Goal: Task Accomplishment & Management: Manage account settings

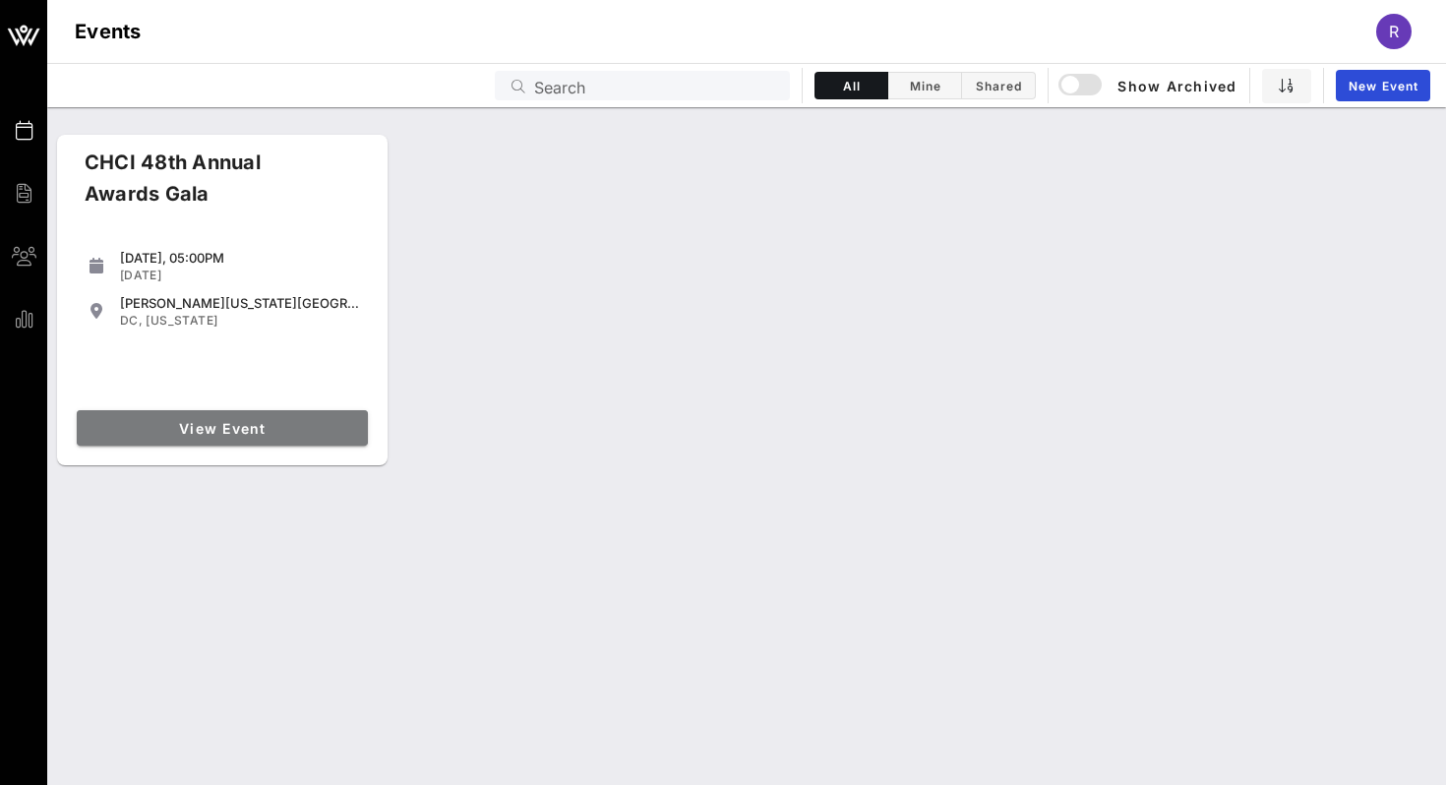
click at [218, 434] on span "View Event" at bounding box center [223, 428] width 276 height 17
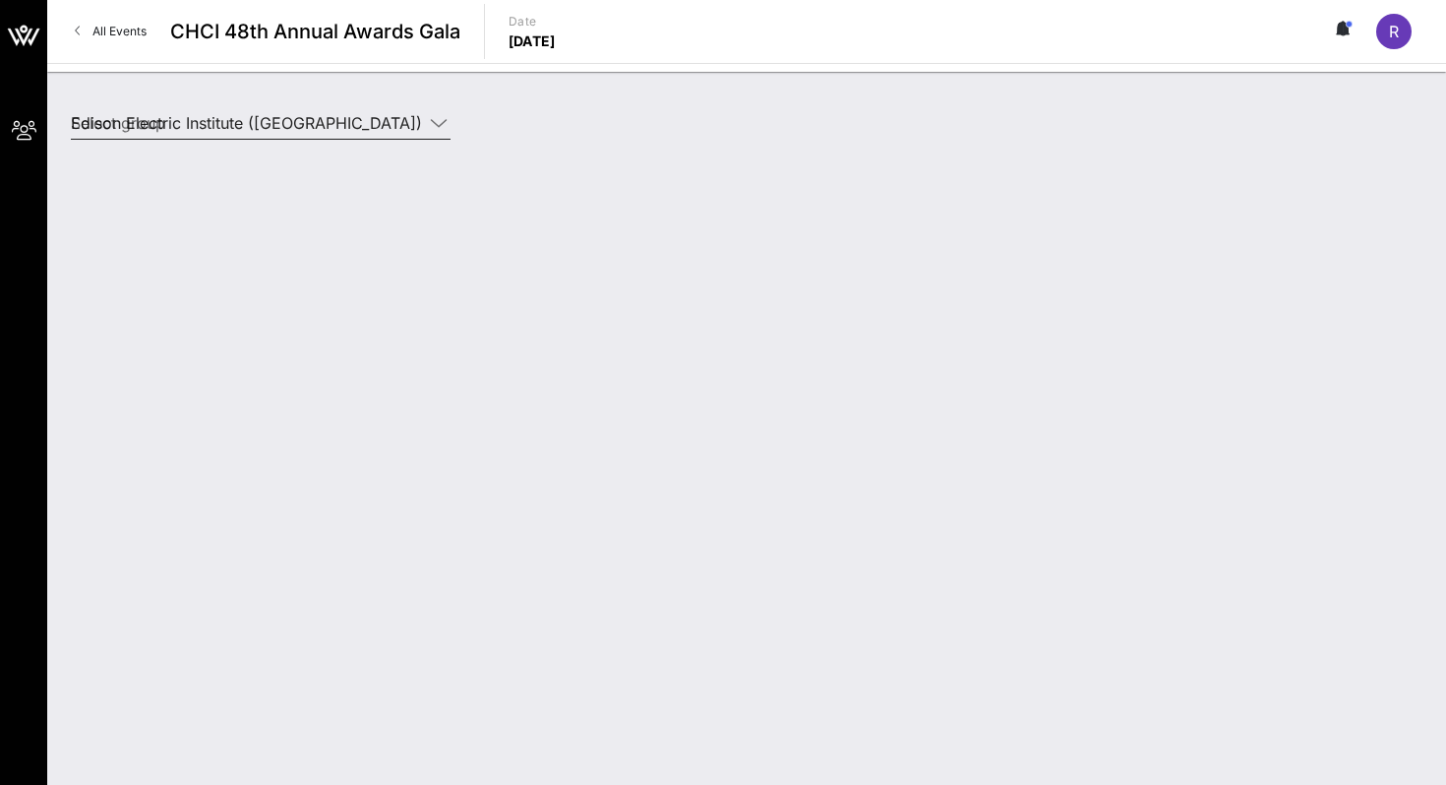
click at [287, 125] on input "Edison Electric Institute (Edison Electric Institute) [Kwame Canty, kcanty@eei.…" at bounding box center [247, 122] width 352 height 31
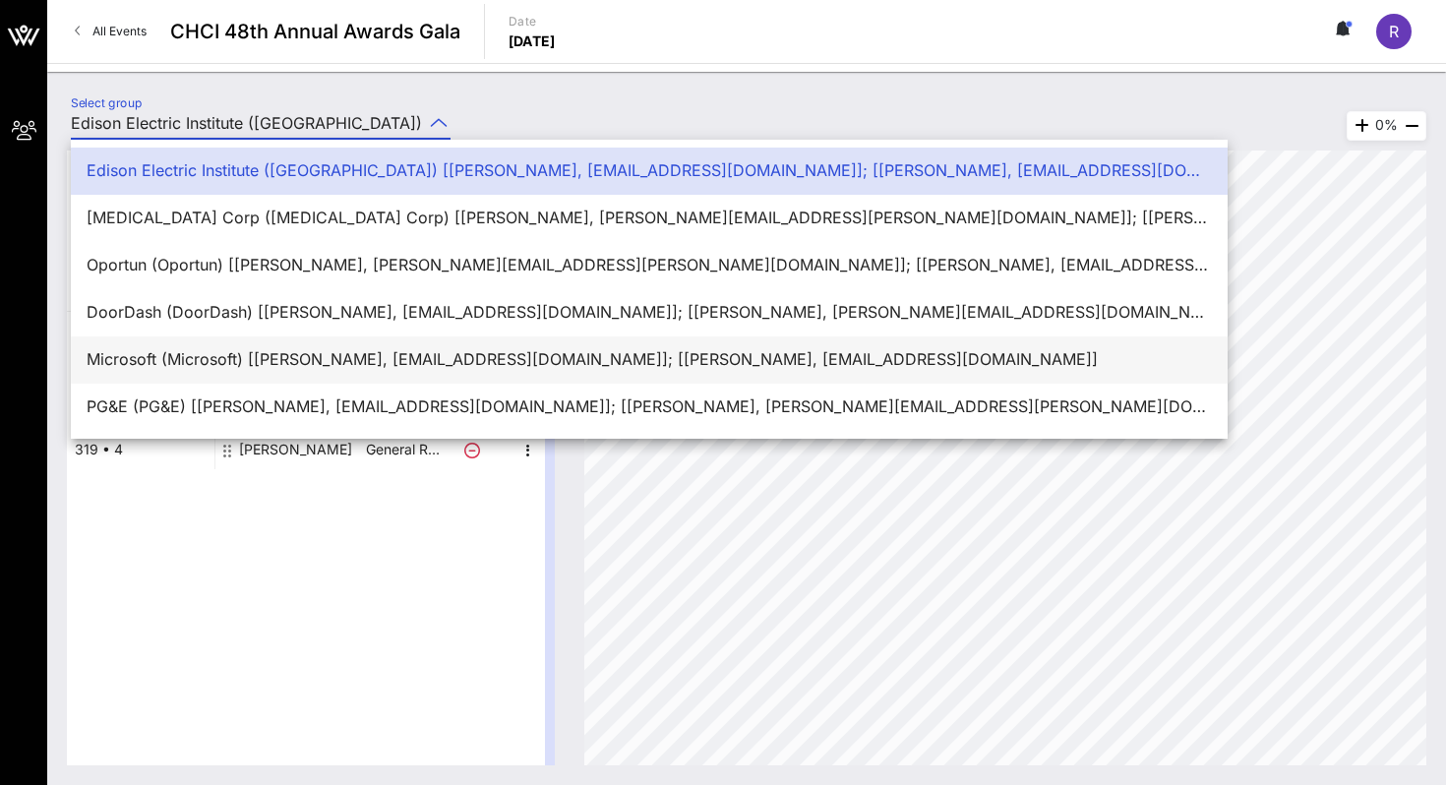
scroll to position [47, 0]
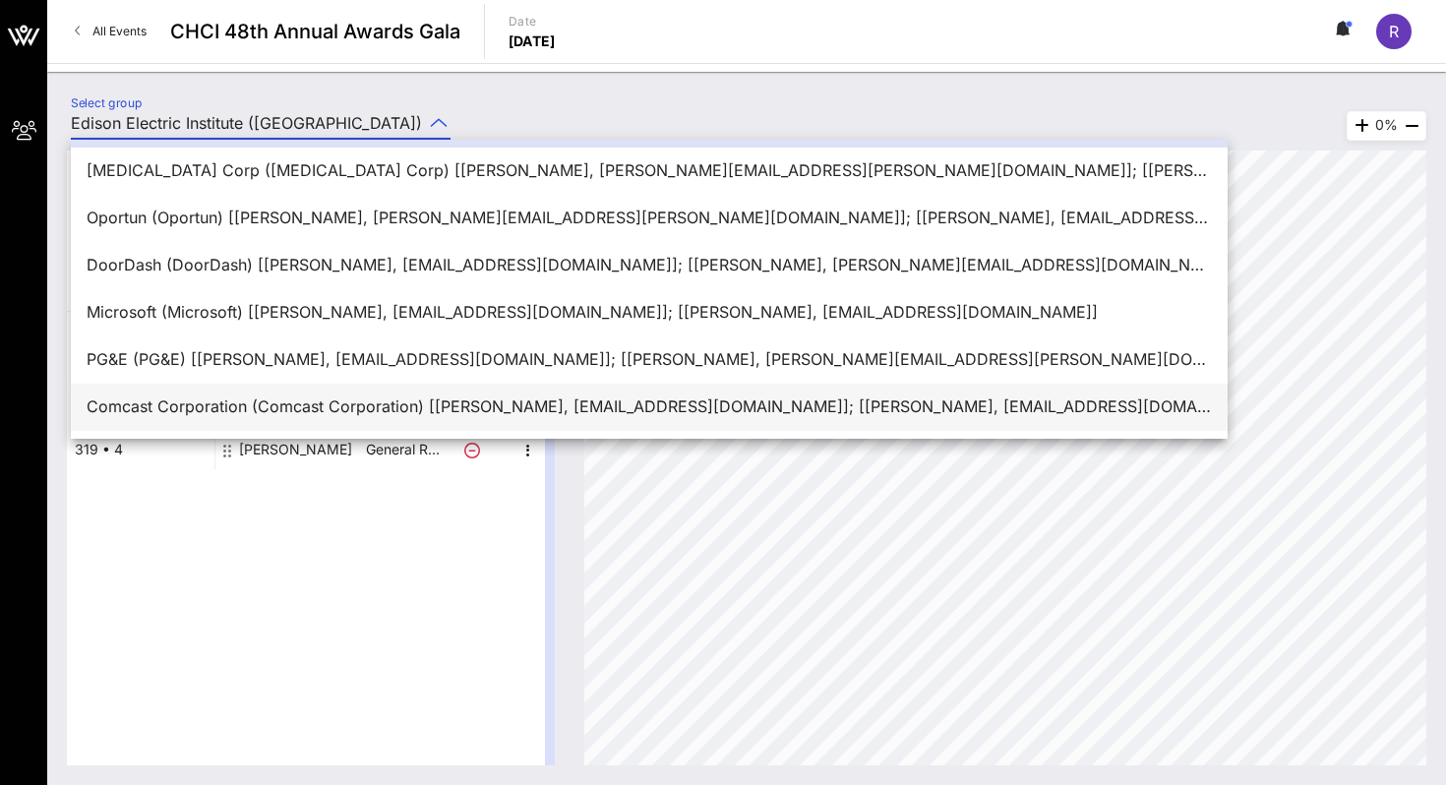
click at [210, 403] on div "Comcast Corporation (Comcast Corporation) [Rita C, rcastanon@dpcreativestrategi…" at bounding box center [650, 407] width 1126 height 19
type input "Comcast Corporation (Comcast Corporation) [Rita C, rcastanon@dpcreativestrategi…"
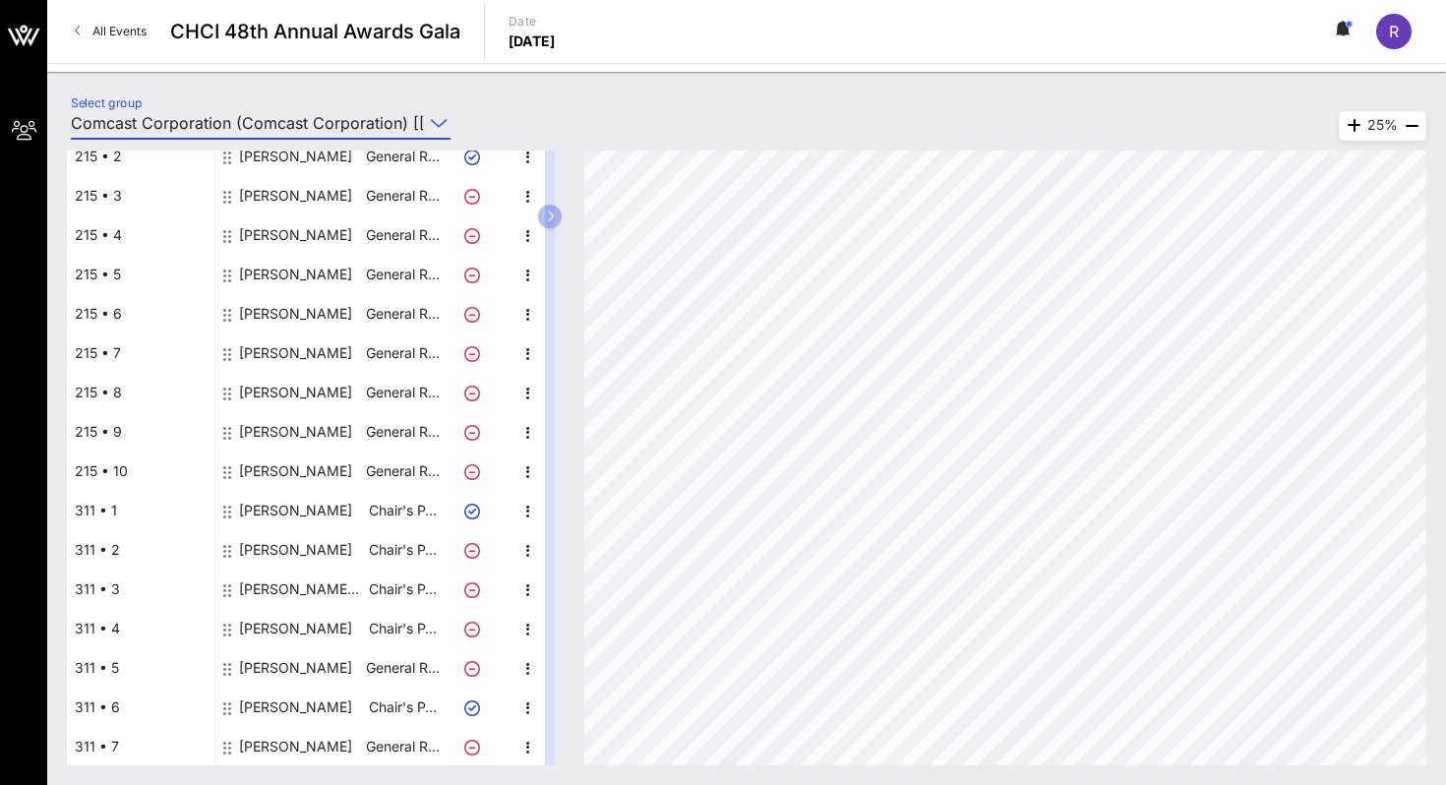
scroll to position [0, 0]
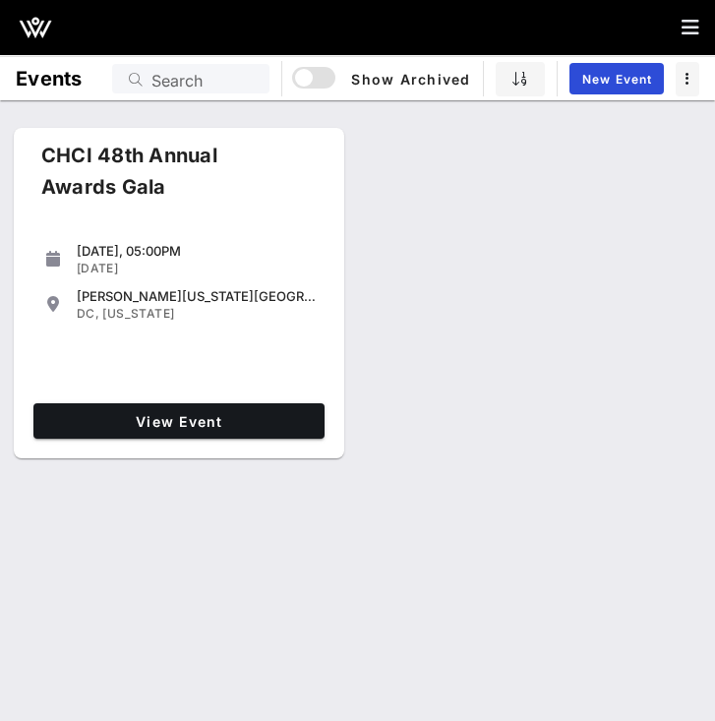
click at [695, 40] on button "button" at bounding box center [698, 28] width 33 height 28
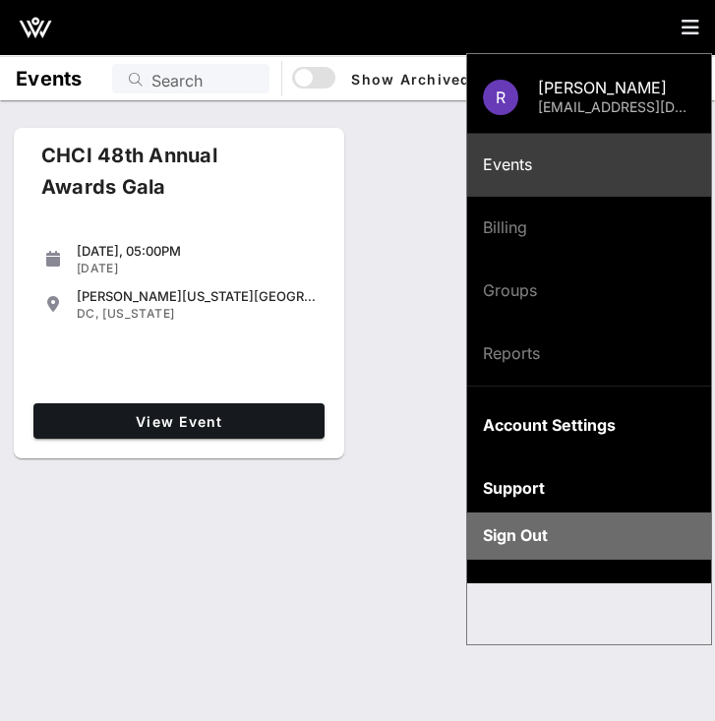
click at [557, 536] on div "Sign Out" at bounding box center [589, 535] width 213 height 19
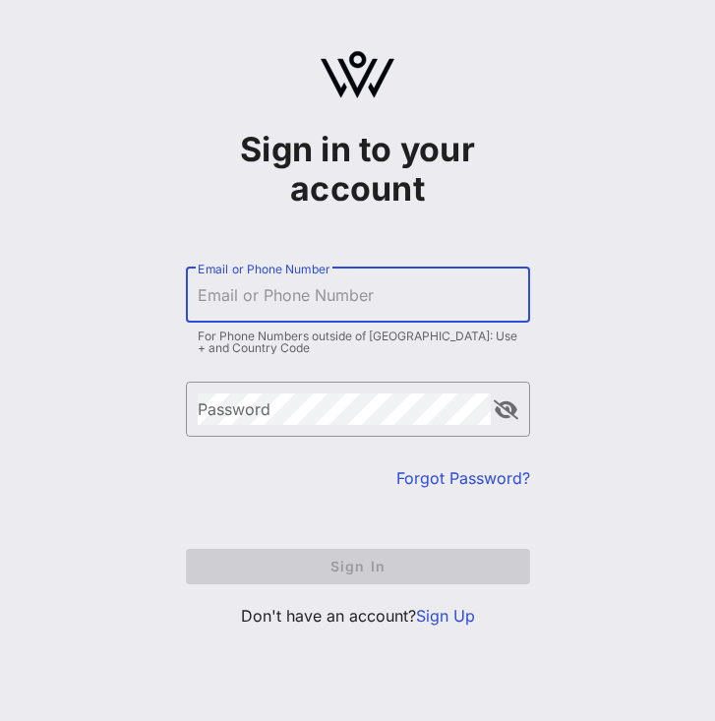
click at [320, 293] on input "Email or Phone Number" at bounding box center [358, 294] width 321 height 31
click at [250, 321] on div "Email or Phone Number" at bounding box center [358, 295] width 321 height 55
type input "rcastanon@dpcreativestrategies.com"
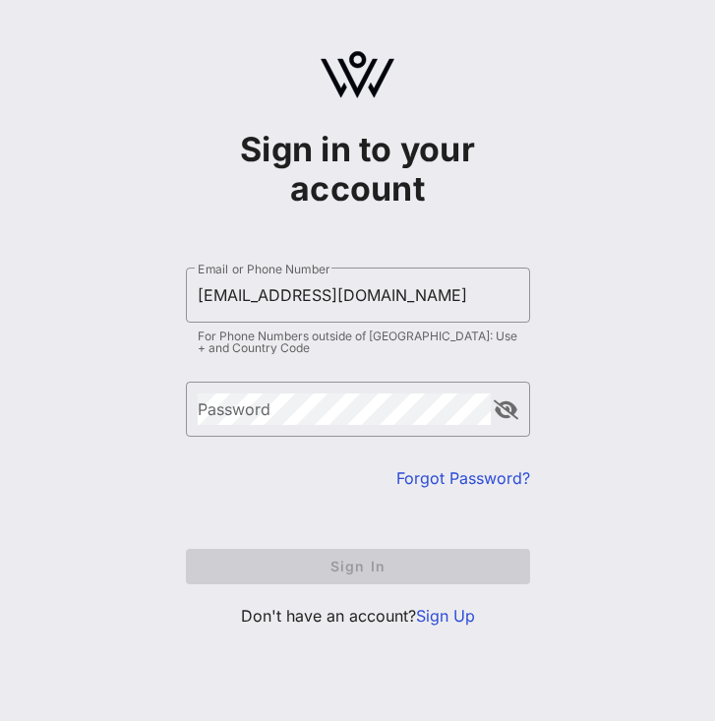
click at [439, 479] on link "Forgot Password?" at bounding box center [464, 478] width 134 height 20
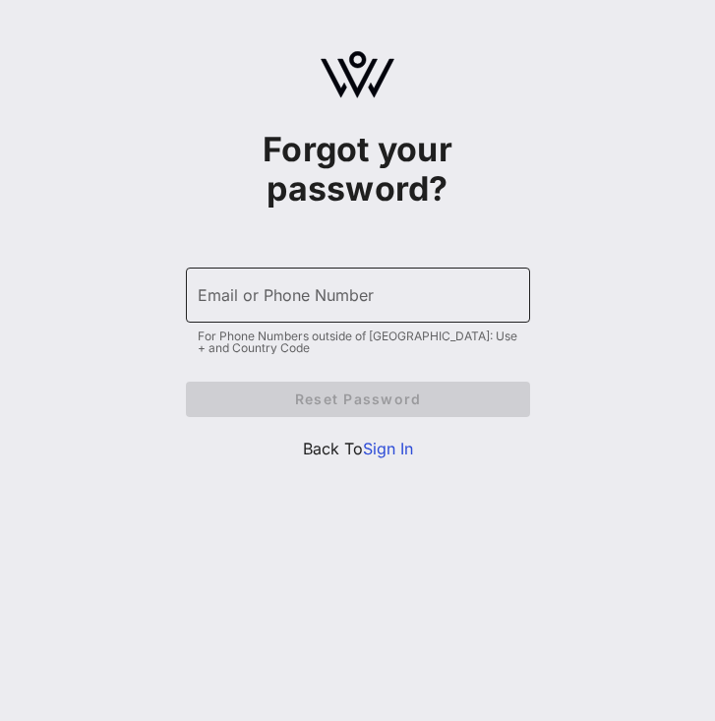
click at [346, 287] on div "Email or Phone Number" at bounding box center [358, 295] width 321 height 55
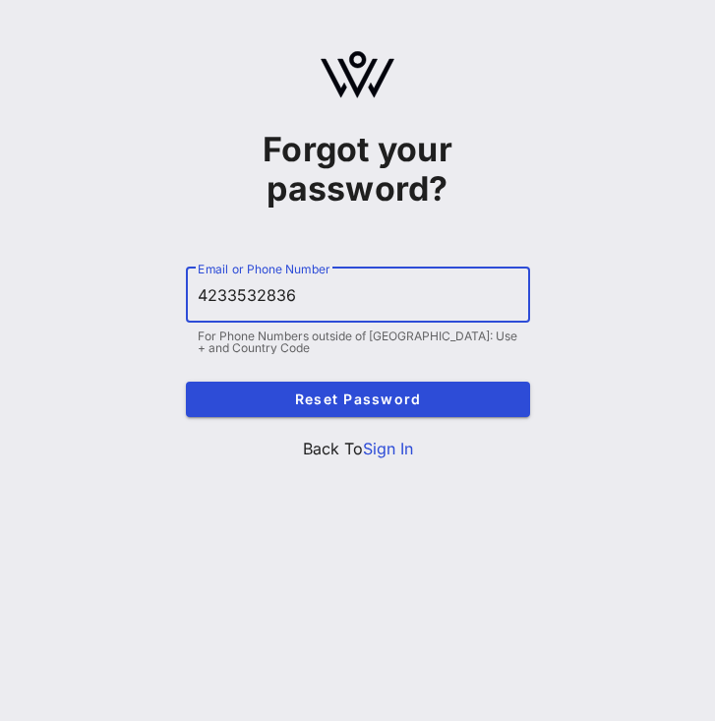
type input "4233532836"
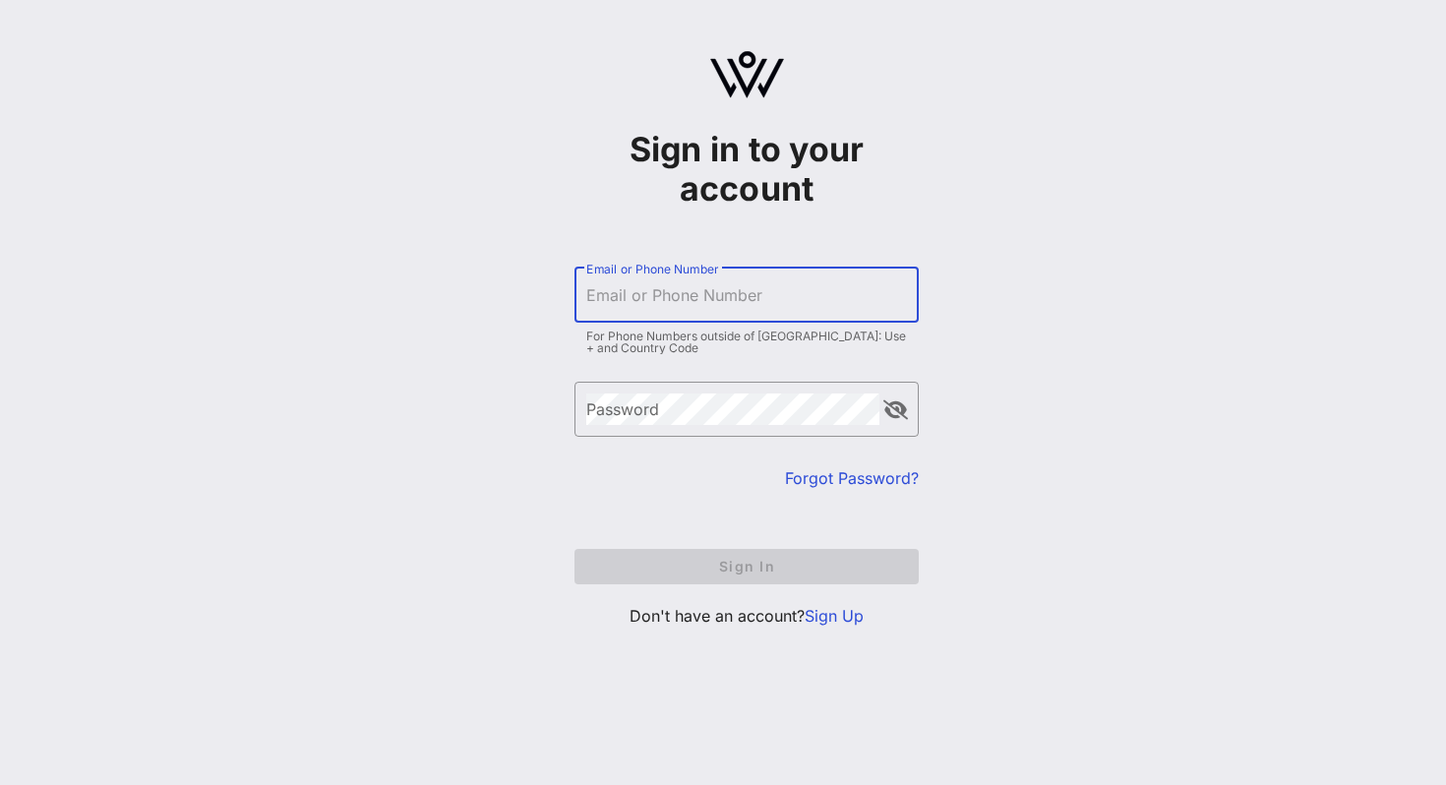
click at [688, 285] on input "Email or Phone Number" at bounding box center [746, 294] width 321 height 31
click at [939, 286] on div "Sign in to your account ​ Email or Phone Number For Phone Numbers outside of US…" at bounding box center [746, 347] width 1399 height 695
click at [741, 294] on input "r" at bounding box center [746, 294] width 321 height 31
type input "r"
type input "Rcastanon@dpcreativestrategies.com"
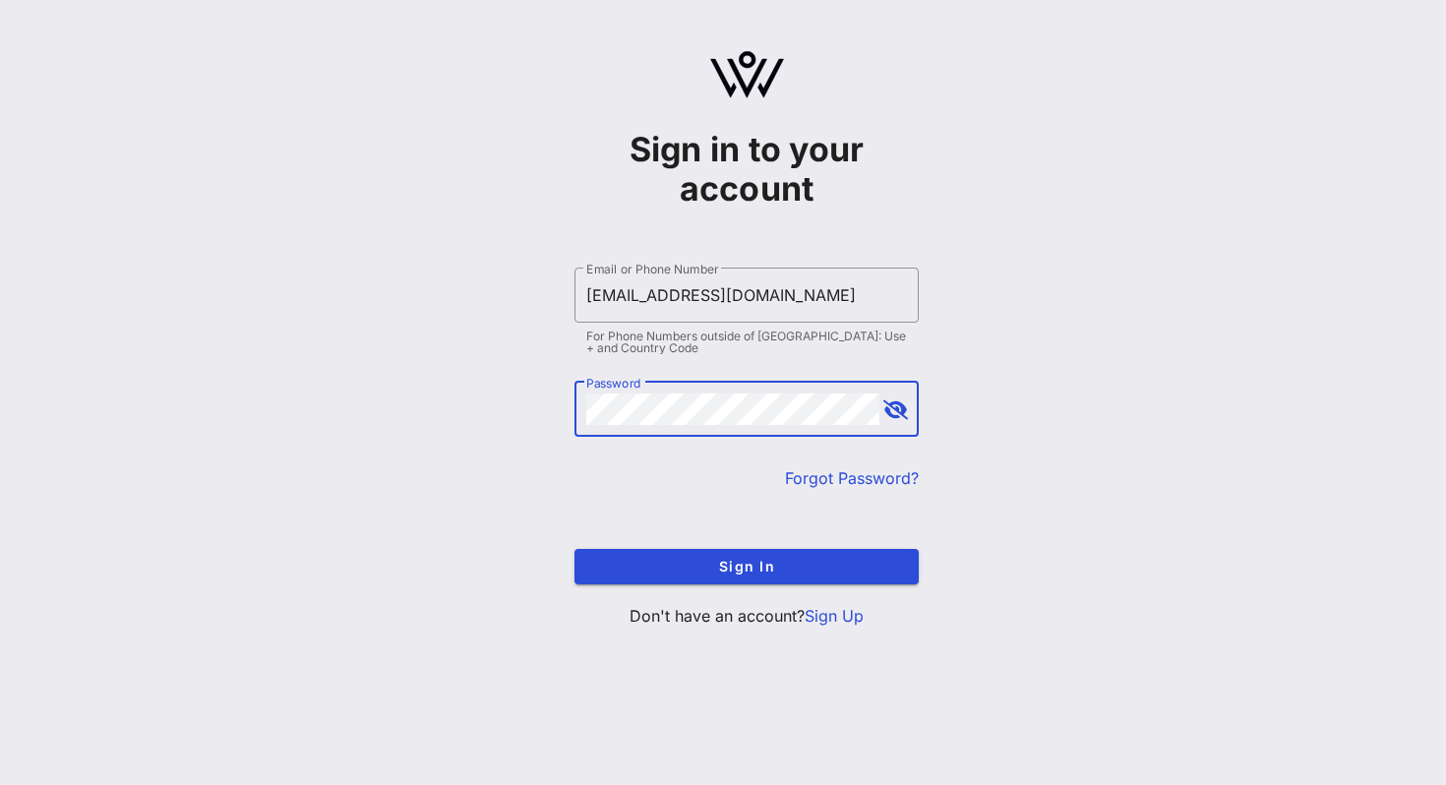
click at [897, 406] on button "append icon" at bounding box center [896, 410] width 25 height 20
click at [575, 549] on button "Sign In" at bounding box center [747, 566] width 344 height 35
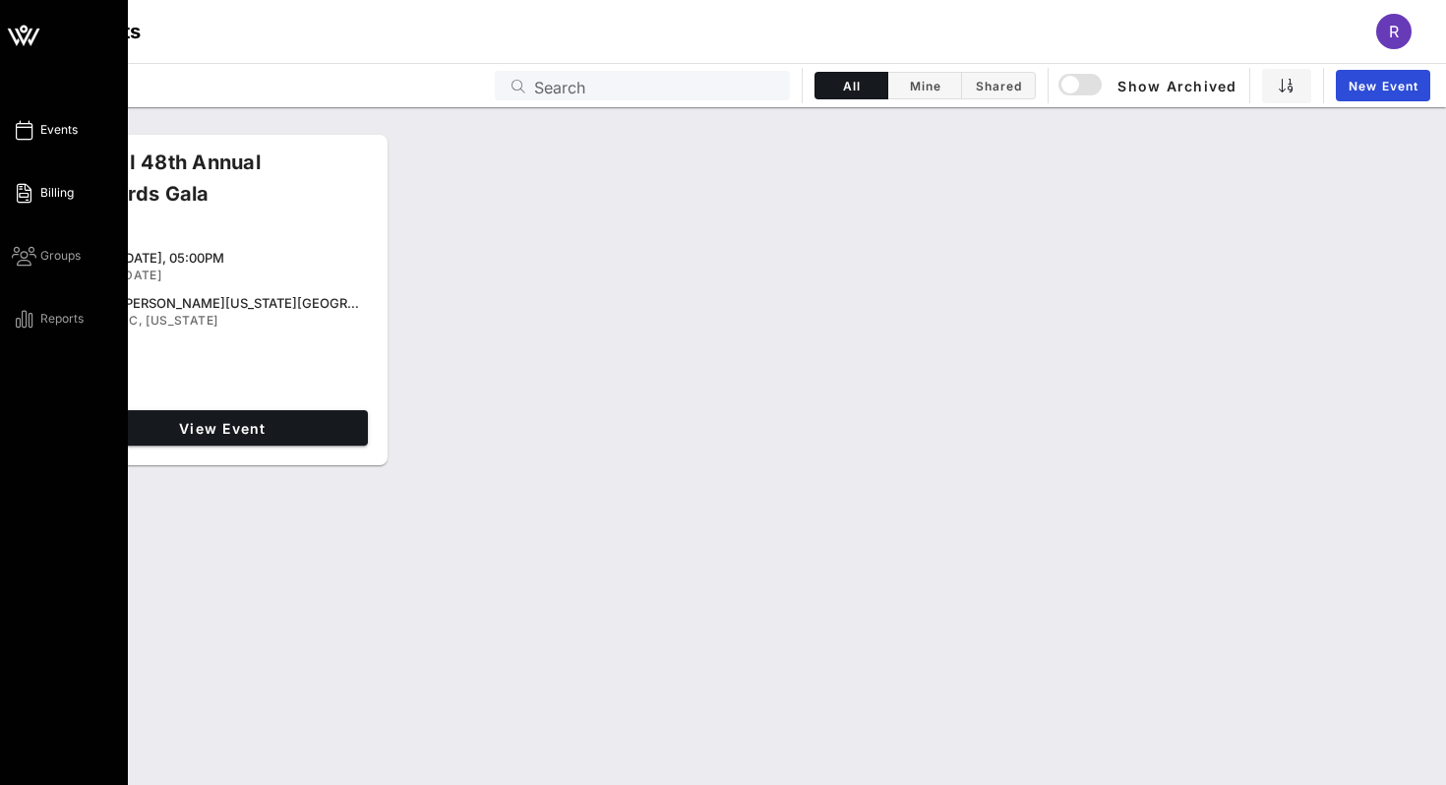
click at [16, 197] on link "Billing" at bounding box center [43, 193] width 62 height 24
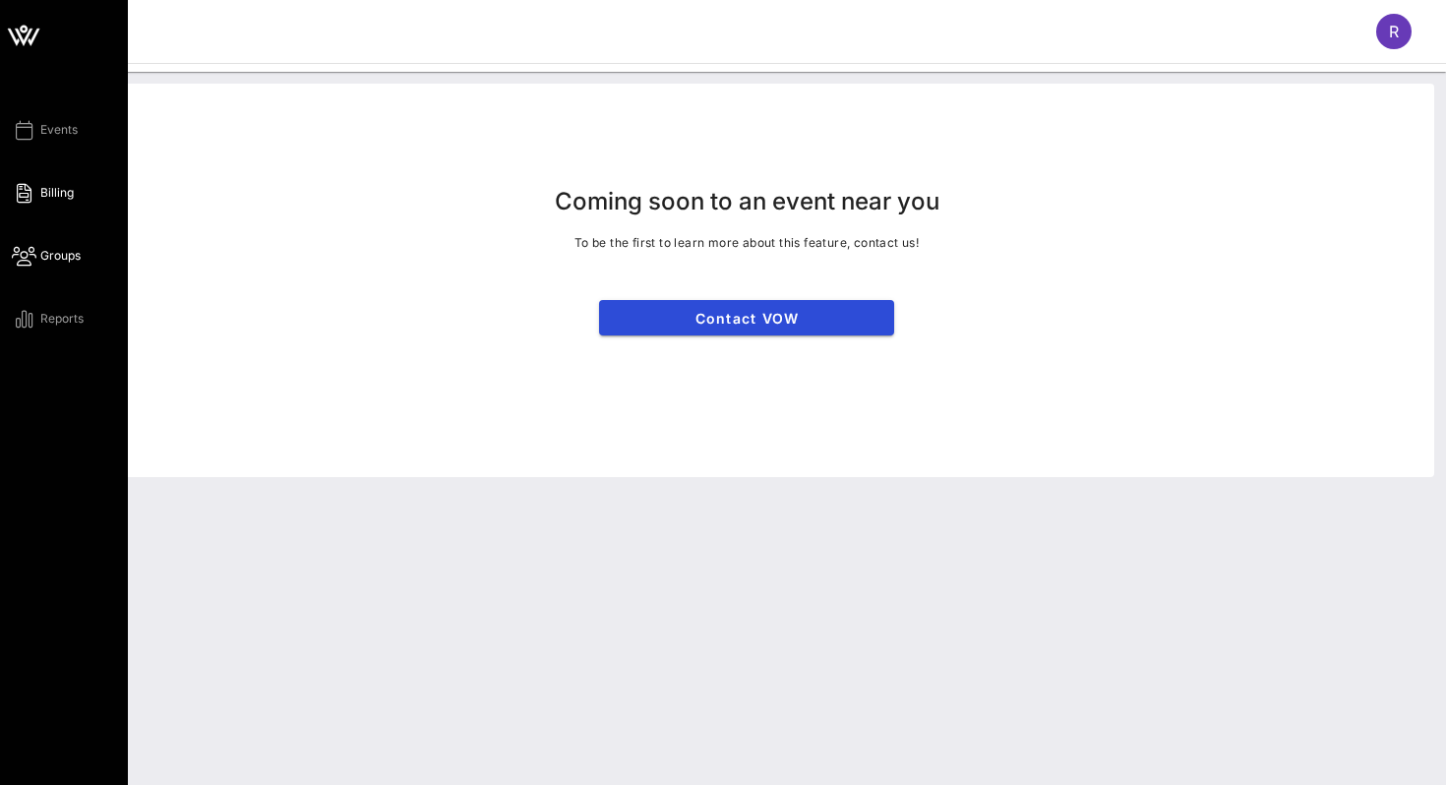
click at [24, 255] on icon at bounding box center [24, 256] width 25 height 3
click at [32, 320] on icon at bounding box center [24, 319] width 25 height 3
click at [10, 120] on div "Events Billing Groups Reports" at bounding box center [64, 392] width 128 height 785
click at [23, 129] on icon at bounding box center [24, 130] width 25 height 3
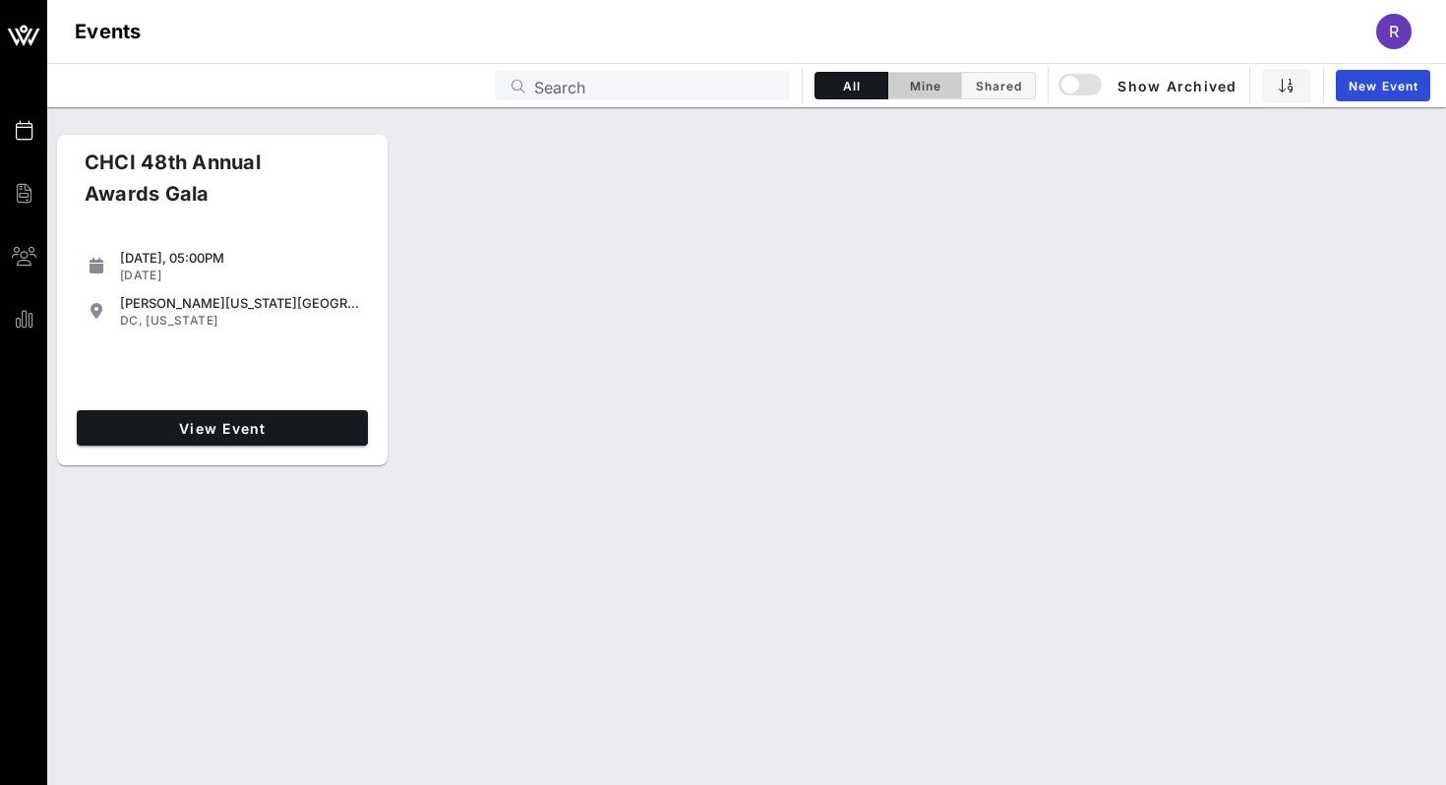
click at [922, 86] on span "Mine" at bounding box center [924, 86] width 49 height 15
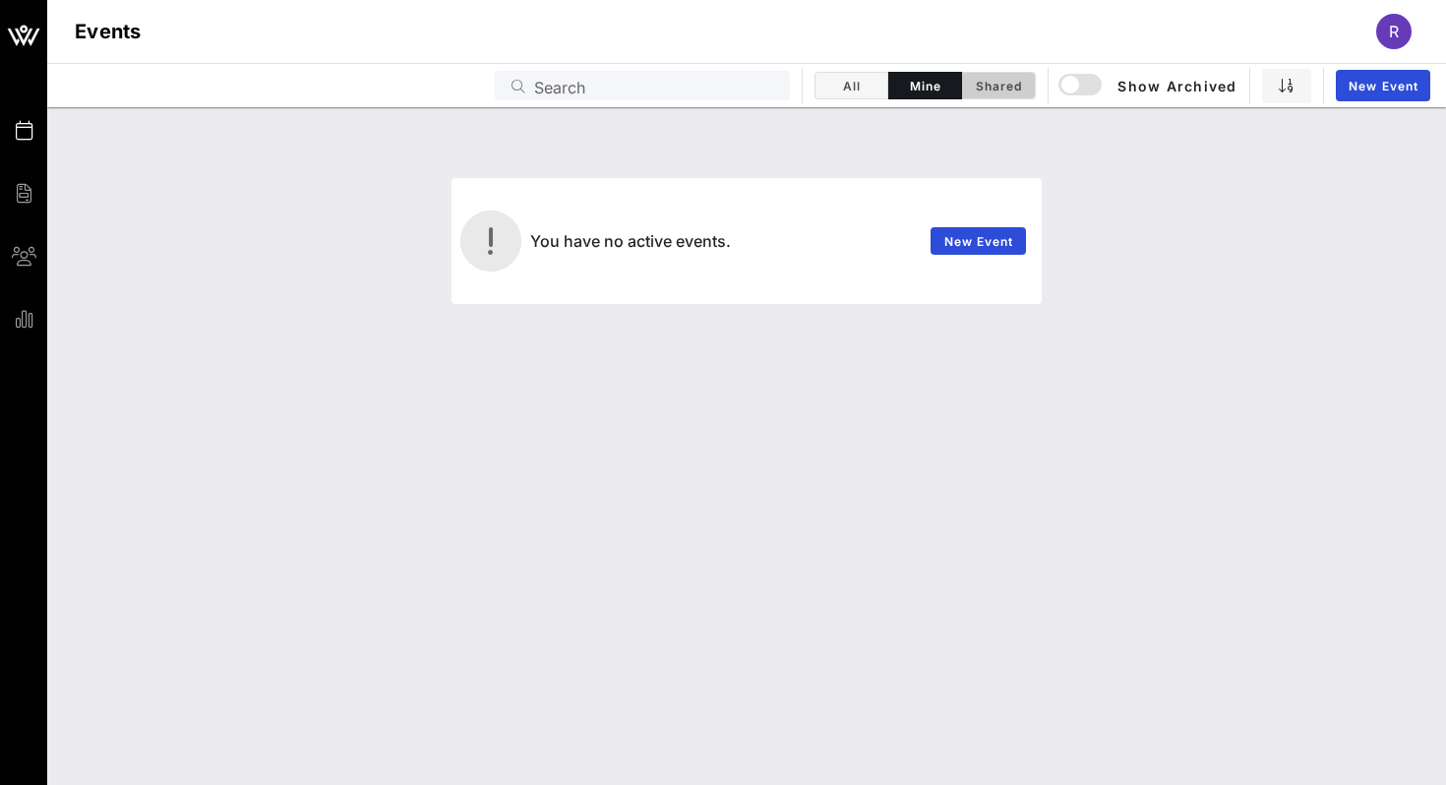
click at [962, 86] on button "Shared" at bounding box center [999, 86] width 74 height 28
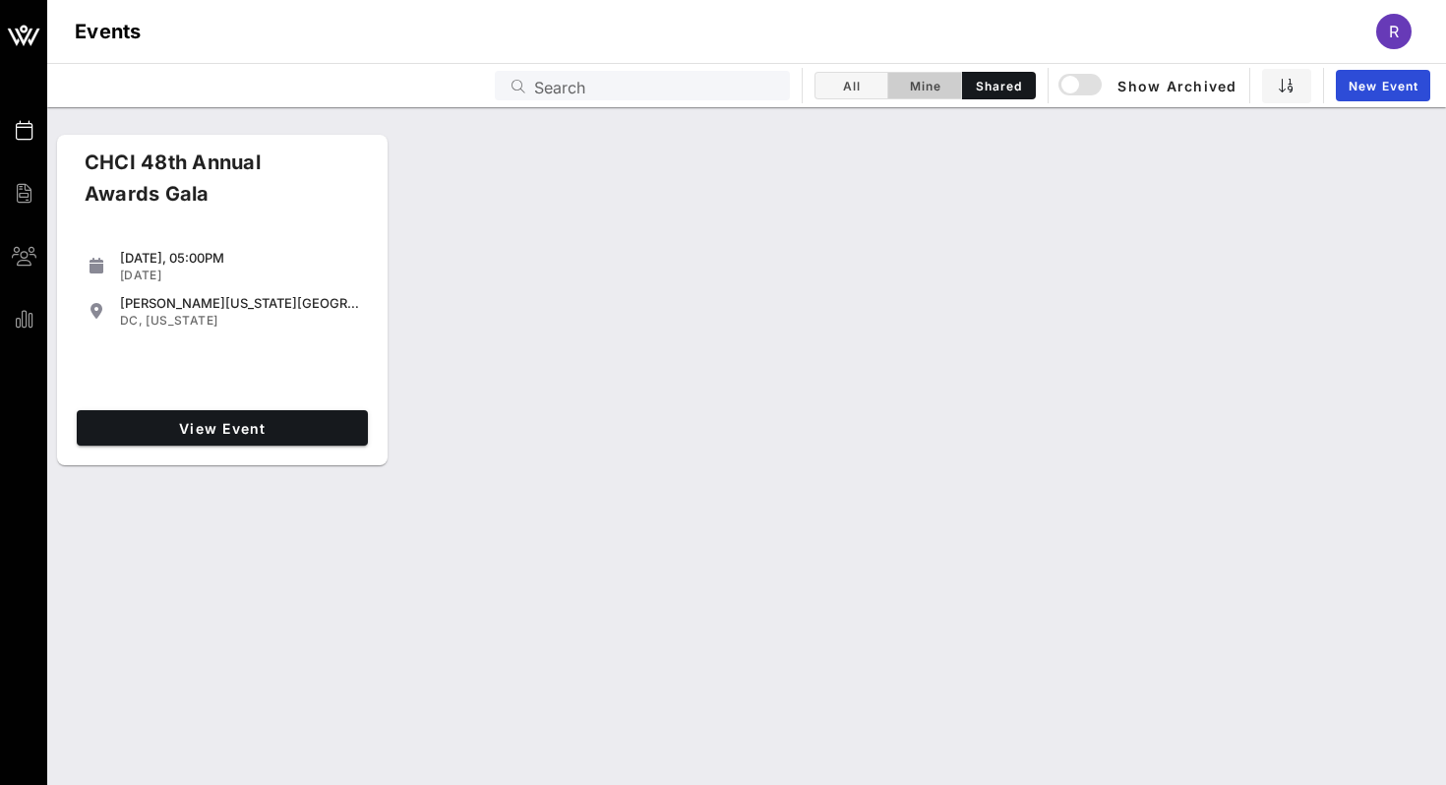
click at [932, 87] on span "Mine" at bounding box center [924, 86] width 49 height 15
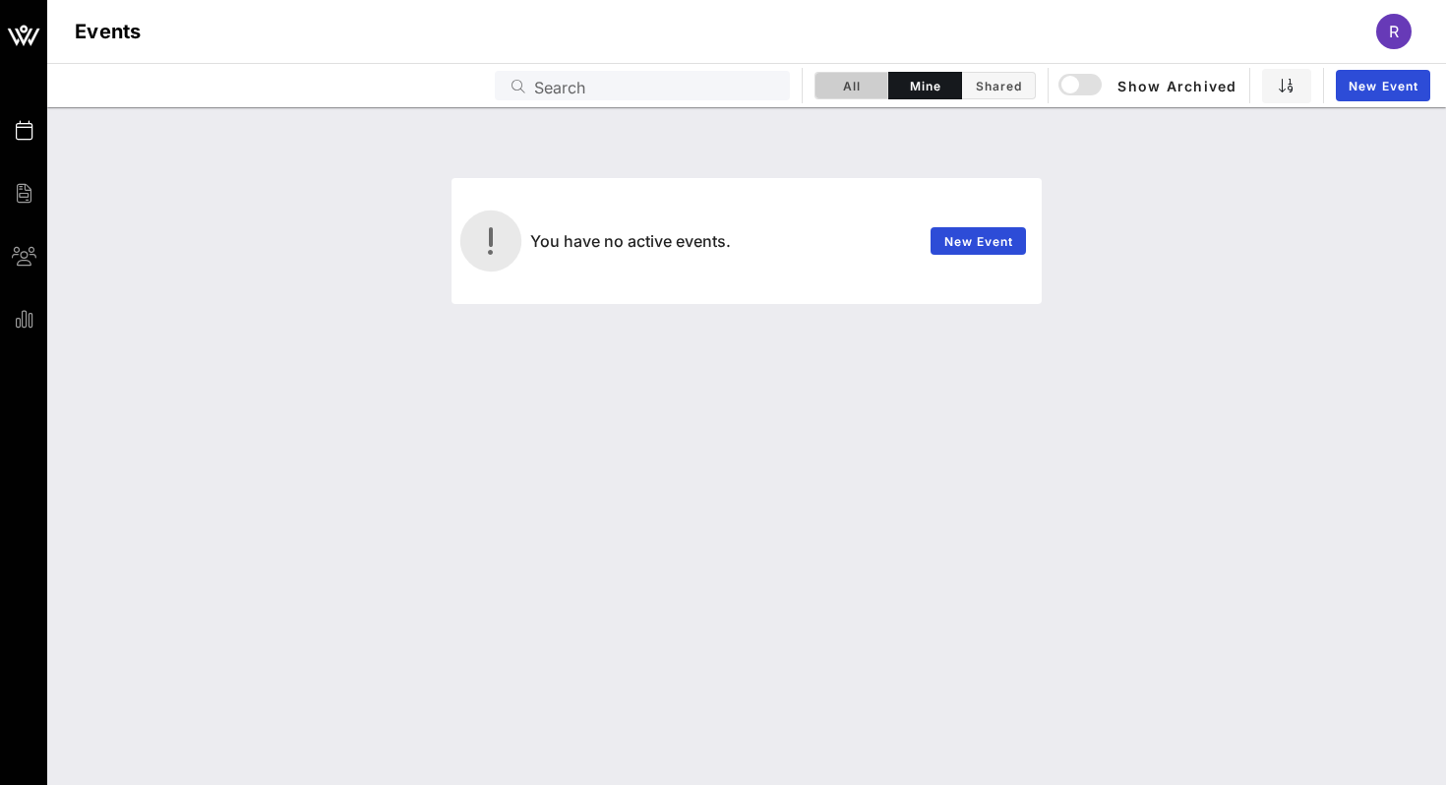
click at [886, 85] on button "All" at bounding box center [852, 86] width 74 height 28
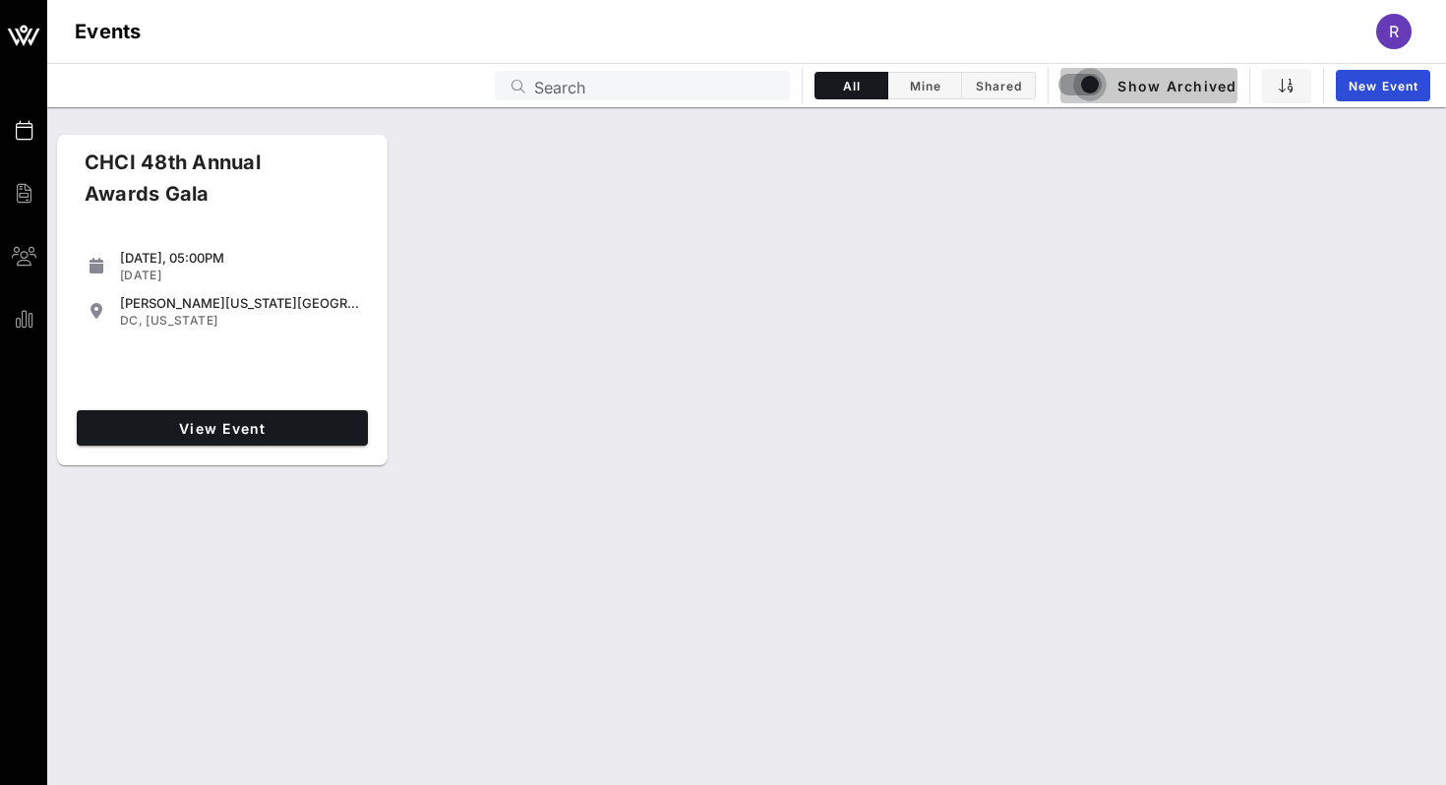
click at [1089, 92] on div "button" at bounding box center [1090, 85] width 28 height 28
click at [1284, 85] on icon "button" at bounding box center [1287, 86] width 16 height 16
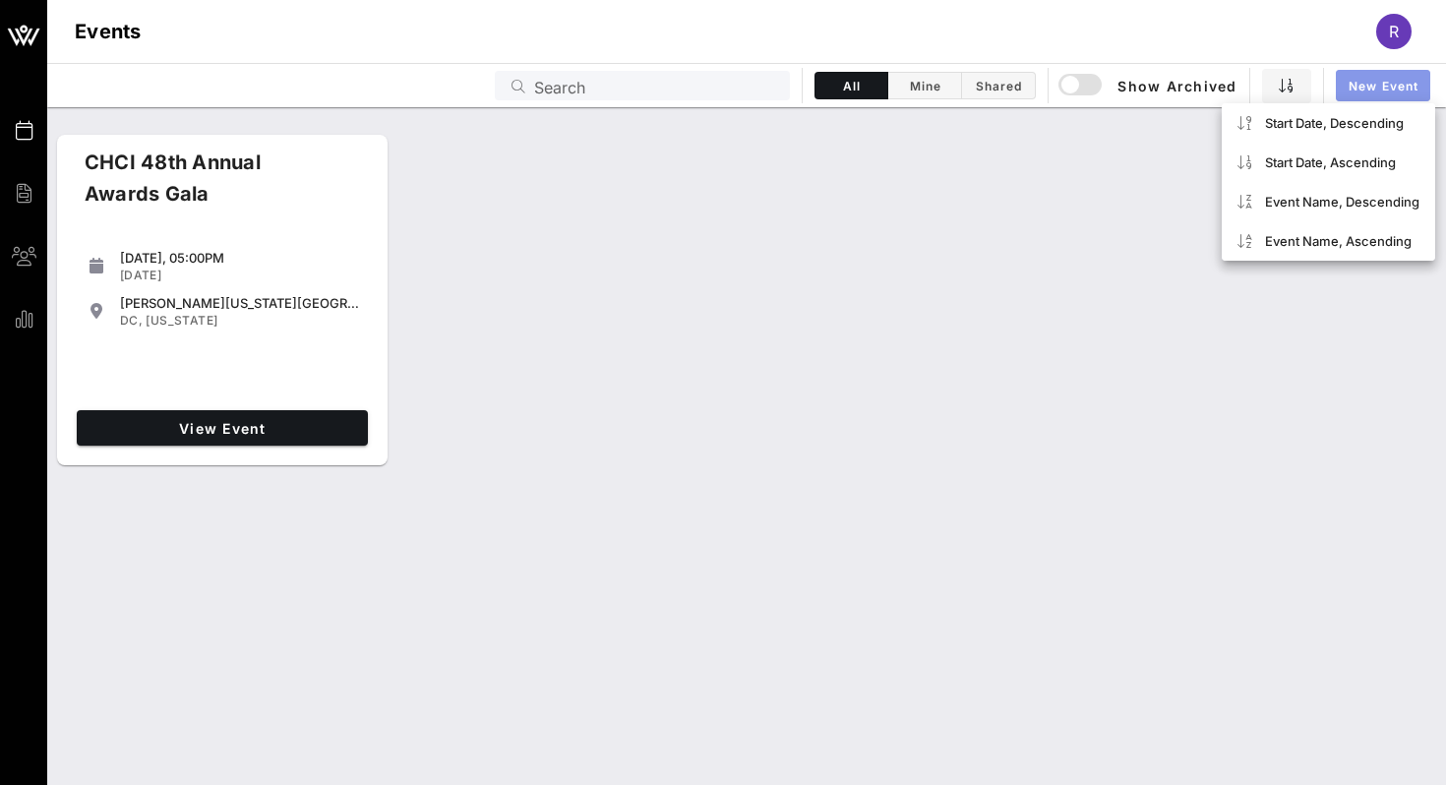
click at [1343, 86] on link "New Event" at bounding box center [1383, 85] width 94 height 31
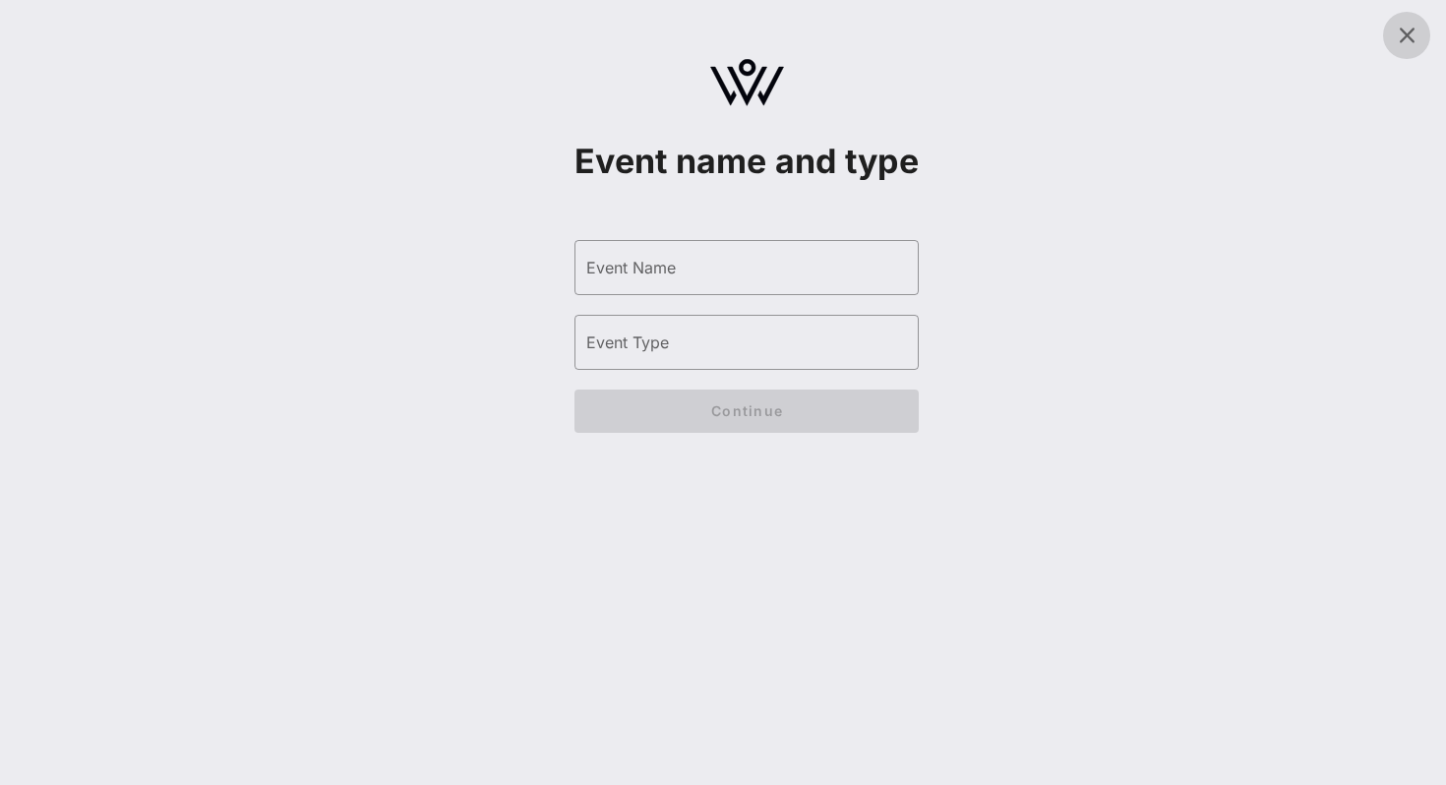
click at [1411, 38] on icon at bounding box center [1407, 36] width 24 height 24
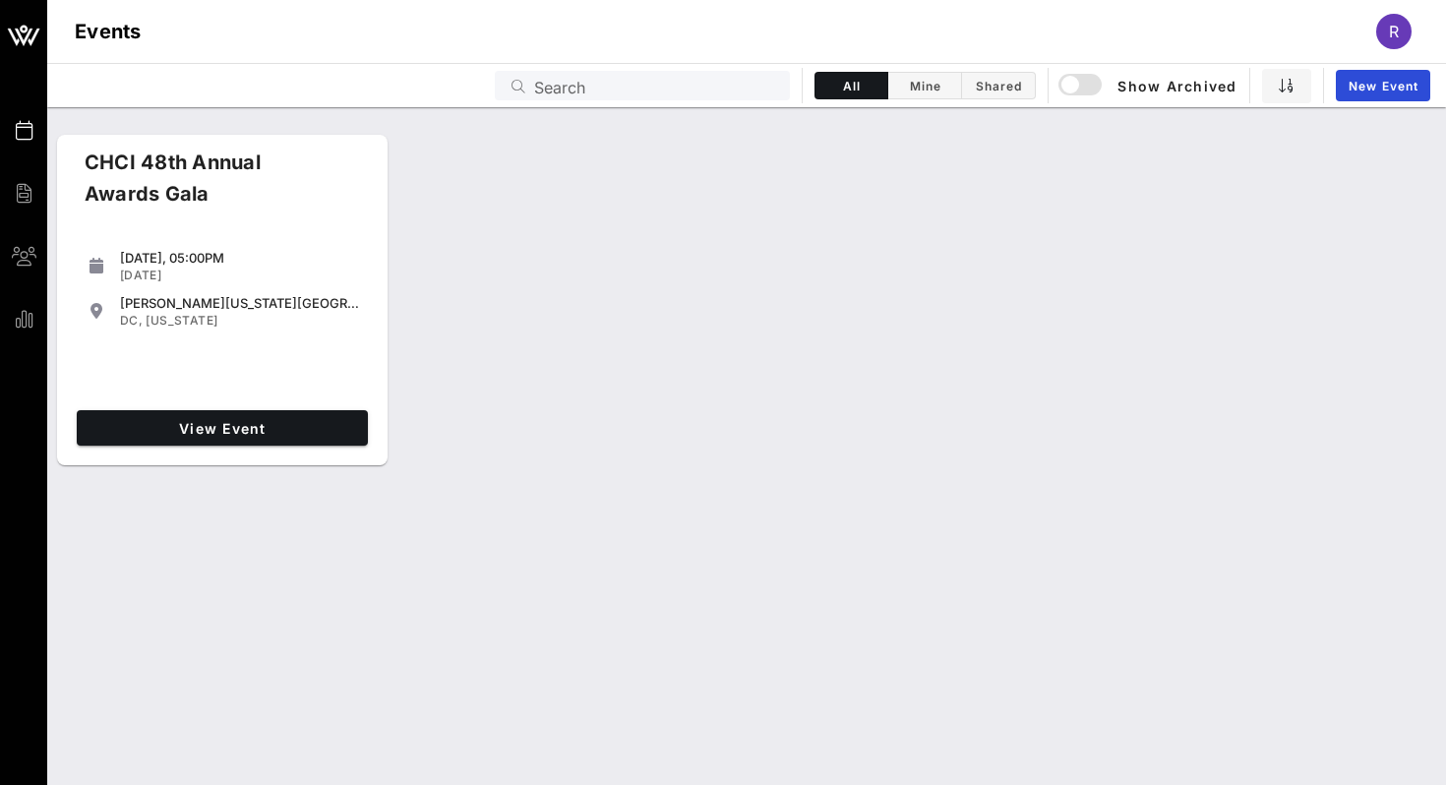
click at [227, 363] on div "Thursday, 05:00PM Sep 18, 2025 Walter E. Washington Convention Center DC, Washi…" at bounding box center [222, 320] width 307 height 164
click at [1391, 24] on span "R" at bounding box center [1394, 32] width 10 height 20
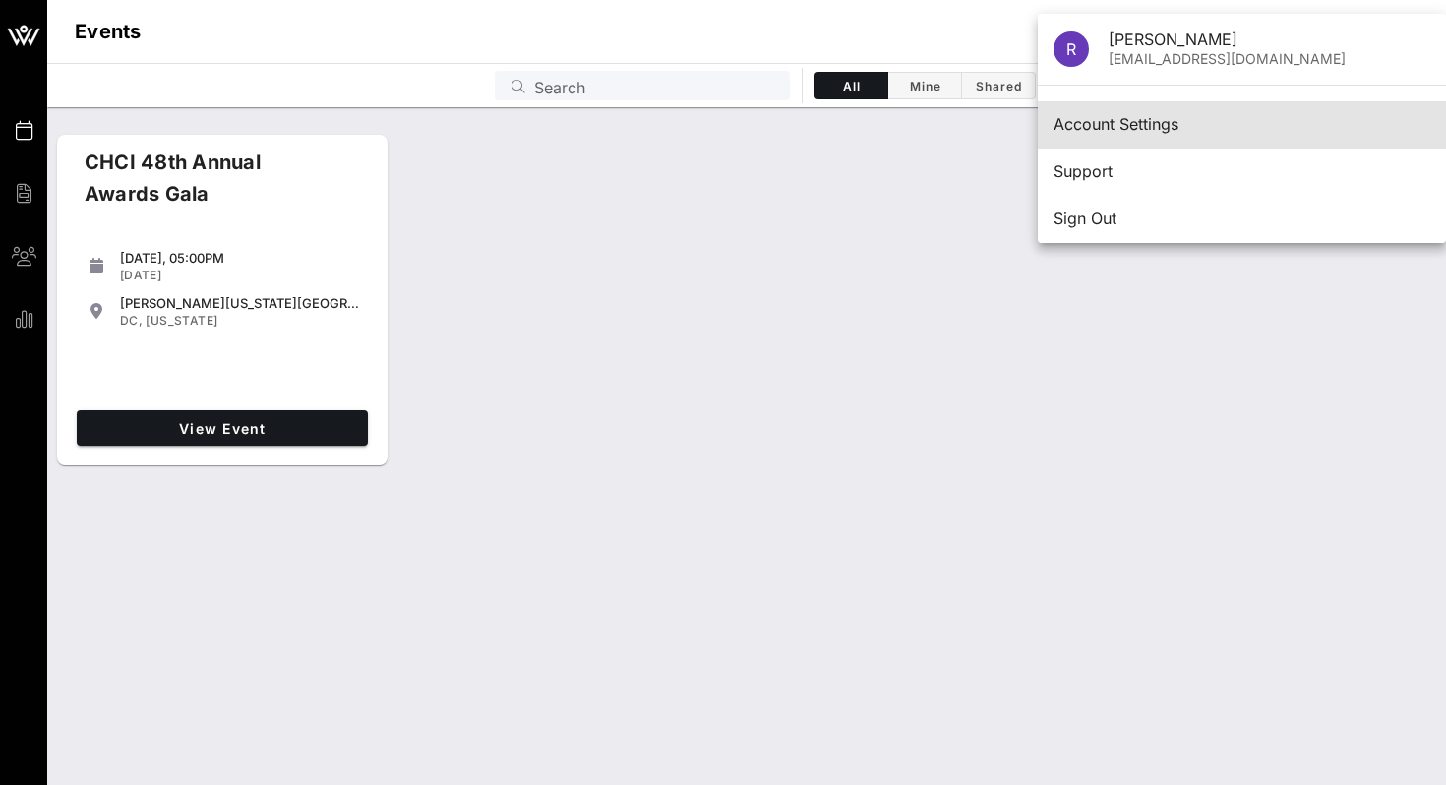
click at [1169, 130] on div "Account Settings" at bounding box center [1242, 124] width 377 height 19
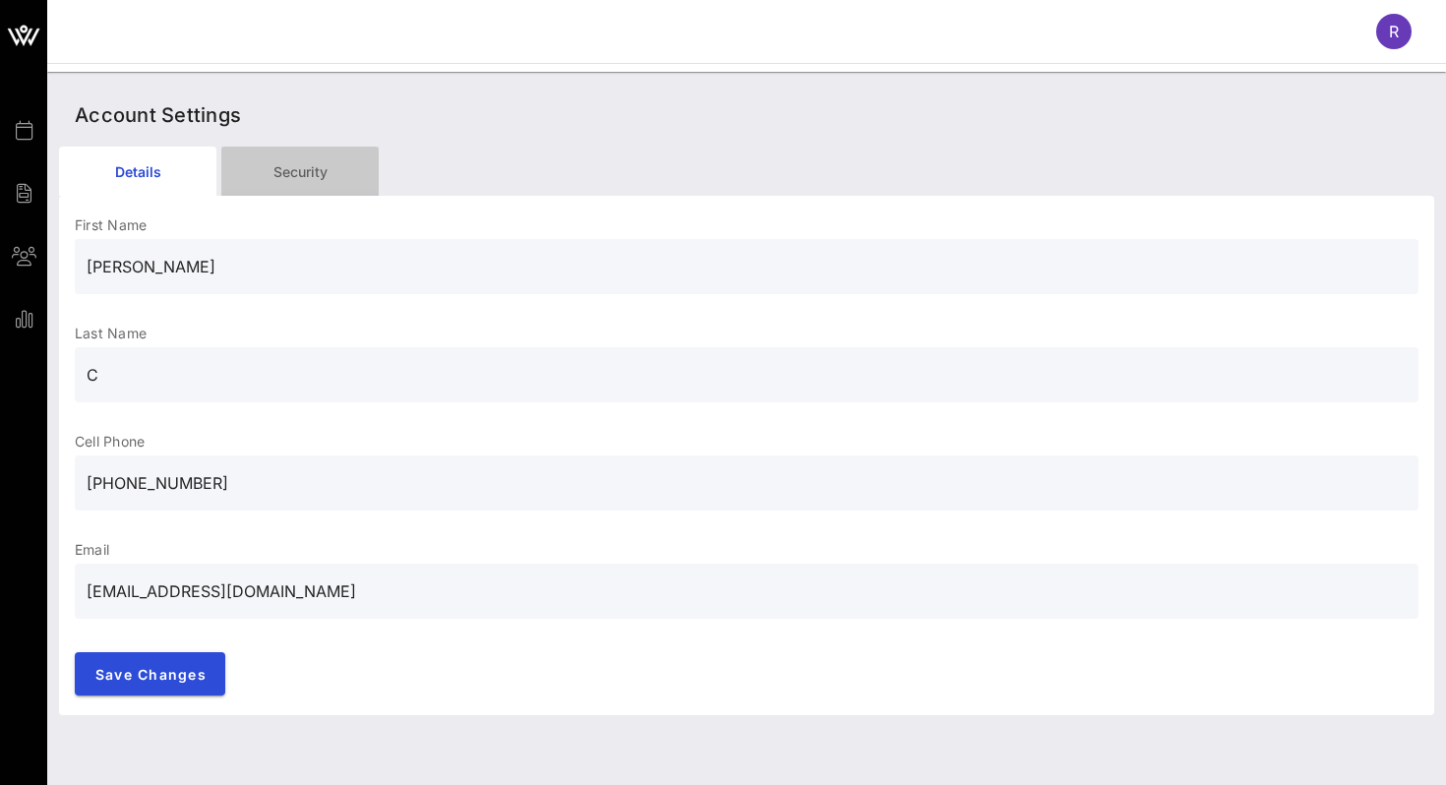
click at [318, 159] on div "Security" at bounding box center [299, 171] width 157 height 49
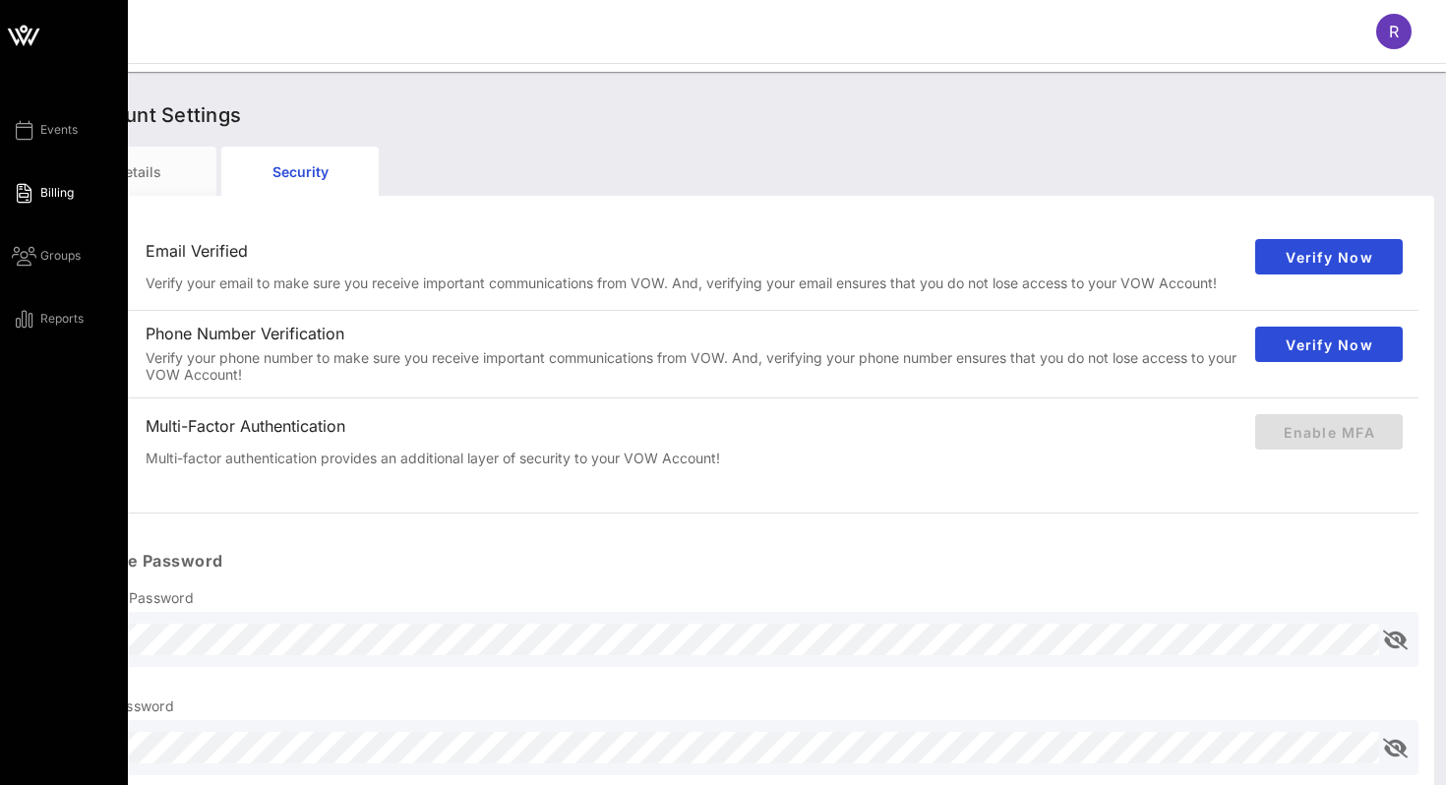
click at [14, 195] on link "Billing" at bounding box center [43, 193] width 62 height 24
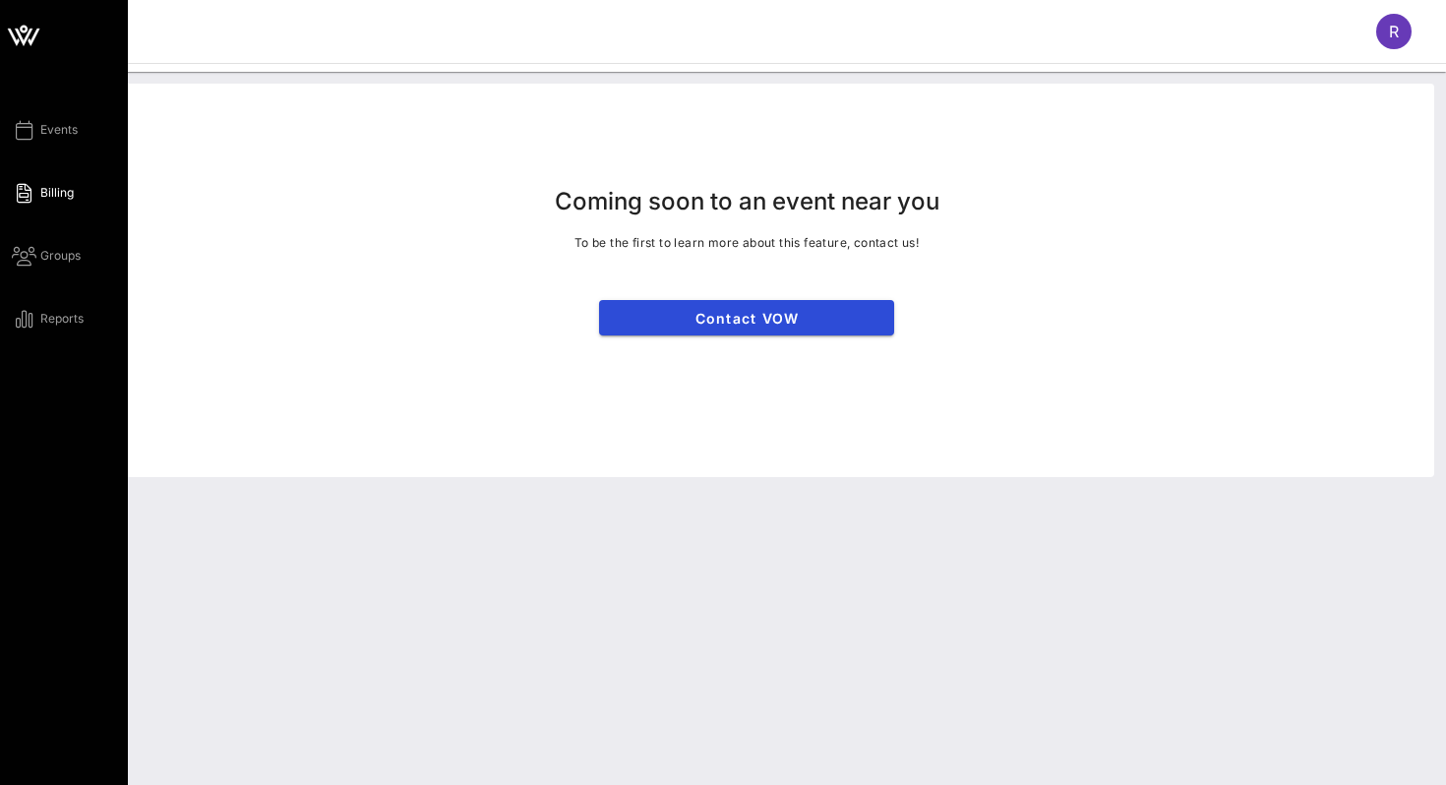
click at [40, 112] on div "Events Billing Groups Reports" at bounding box center [64, 392] width 128 height 785
click at [40, 124] on span "Events" at bounding box center [58, 130] width 37 height 18
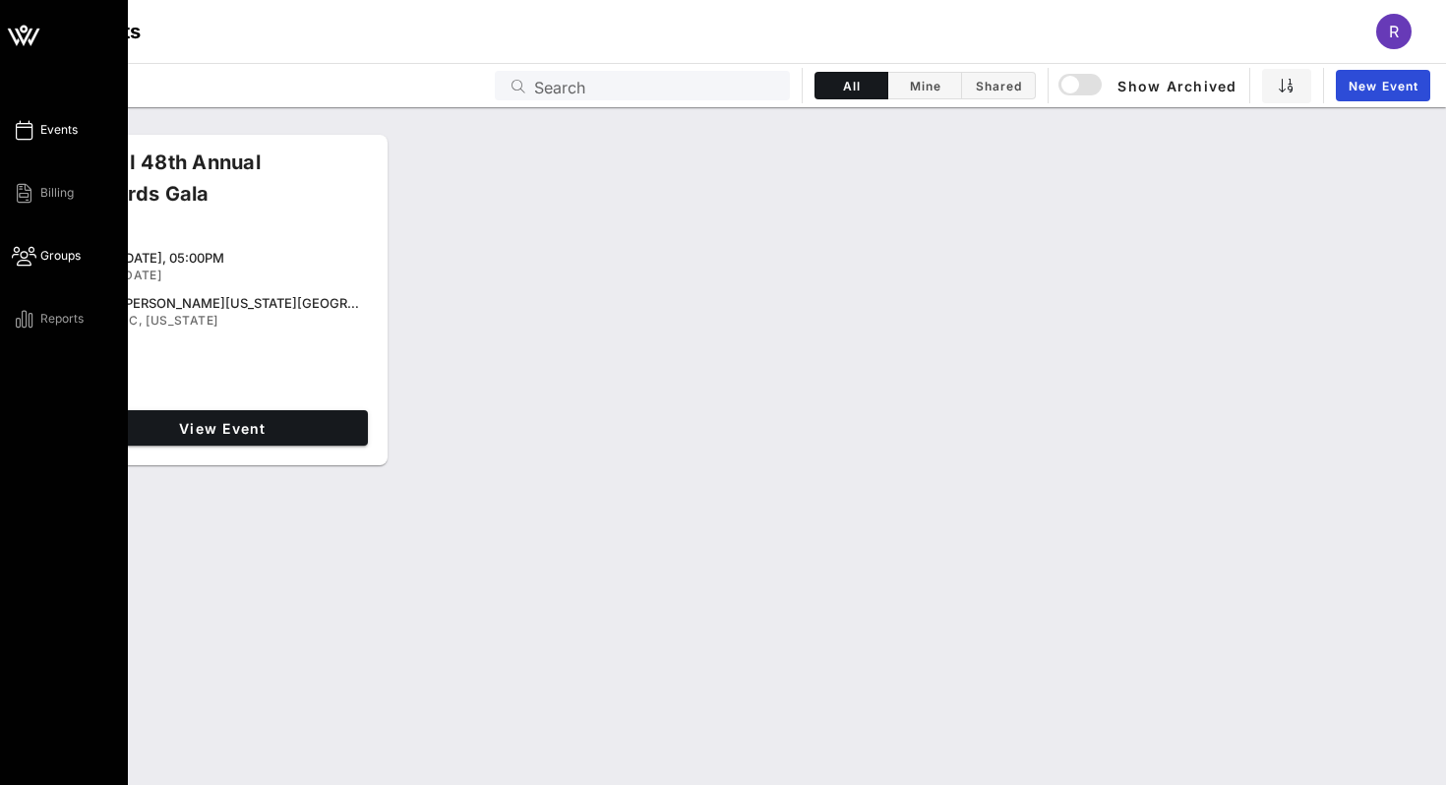
click at [27, 258] on icon at bounding box center [24, 256] width 25 height 3
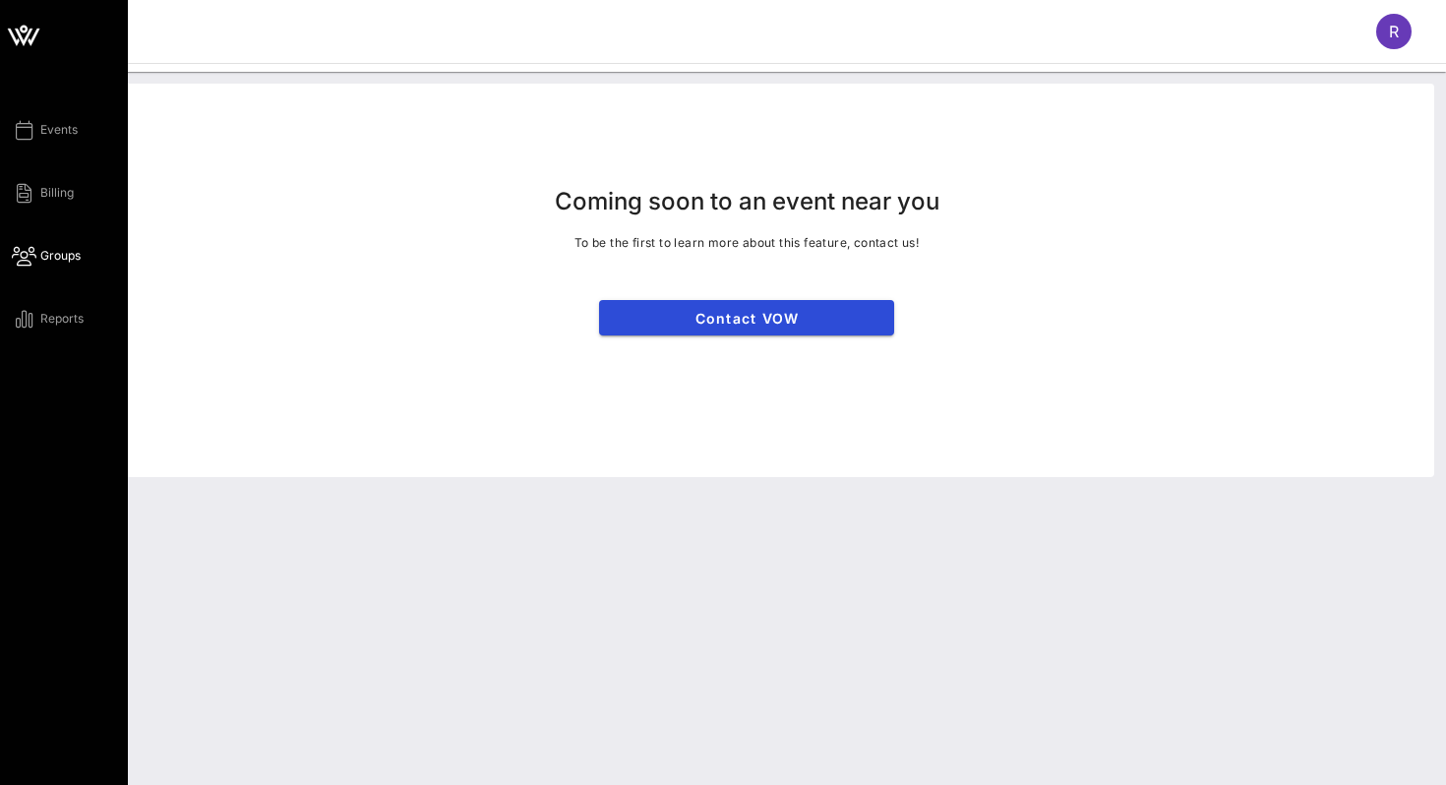
click at [49, 305] on div "Events Billing Groups Reports" at bounding box center [70, 224] width 116 height 213
click at [51, 322] on span "Reports" at bounding box center [61, 319] width 43 height 18
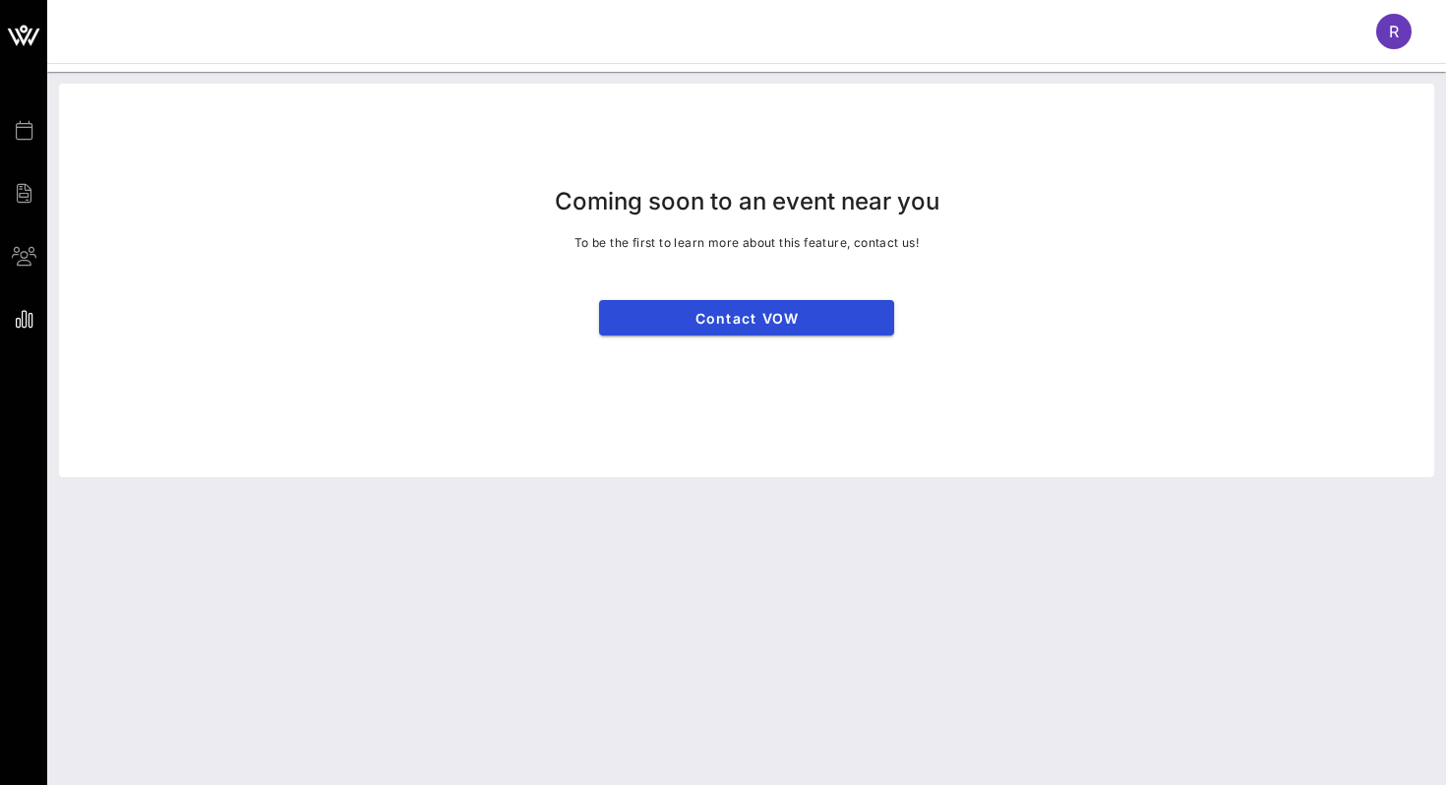
click at [1369, 49] on div "R" at bounding box center [746, 31] width 1399 height 63
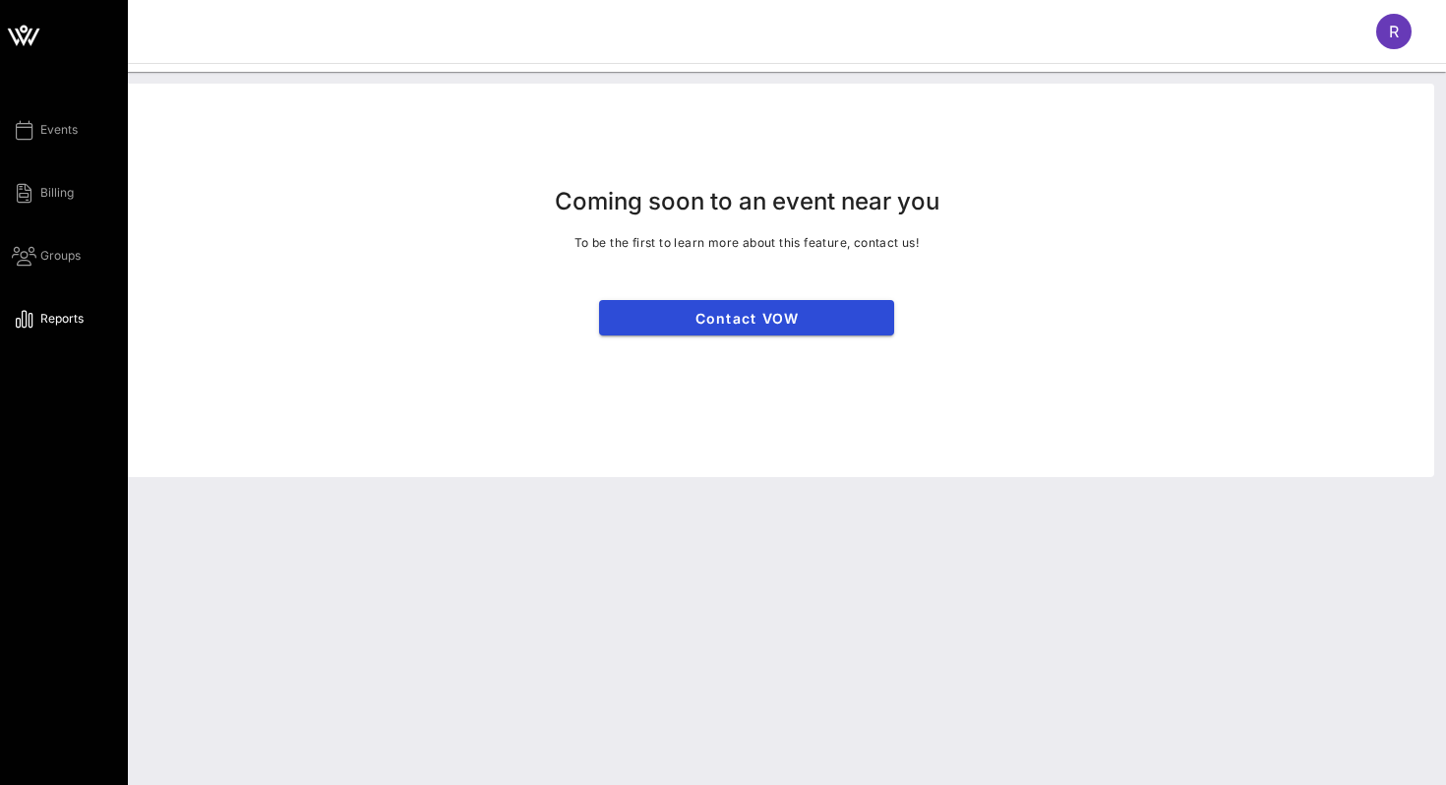
click at [0, 131] on div "Events Billing Groups Reports" at bounding box center [64, 392] width 128 height 785
click at [13, 131] on link "Events" at bounding box center [45, 130] width 66 height 24
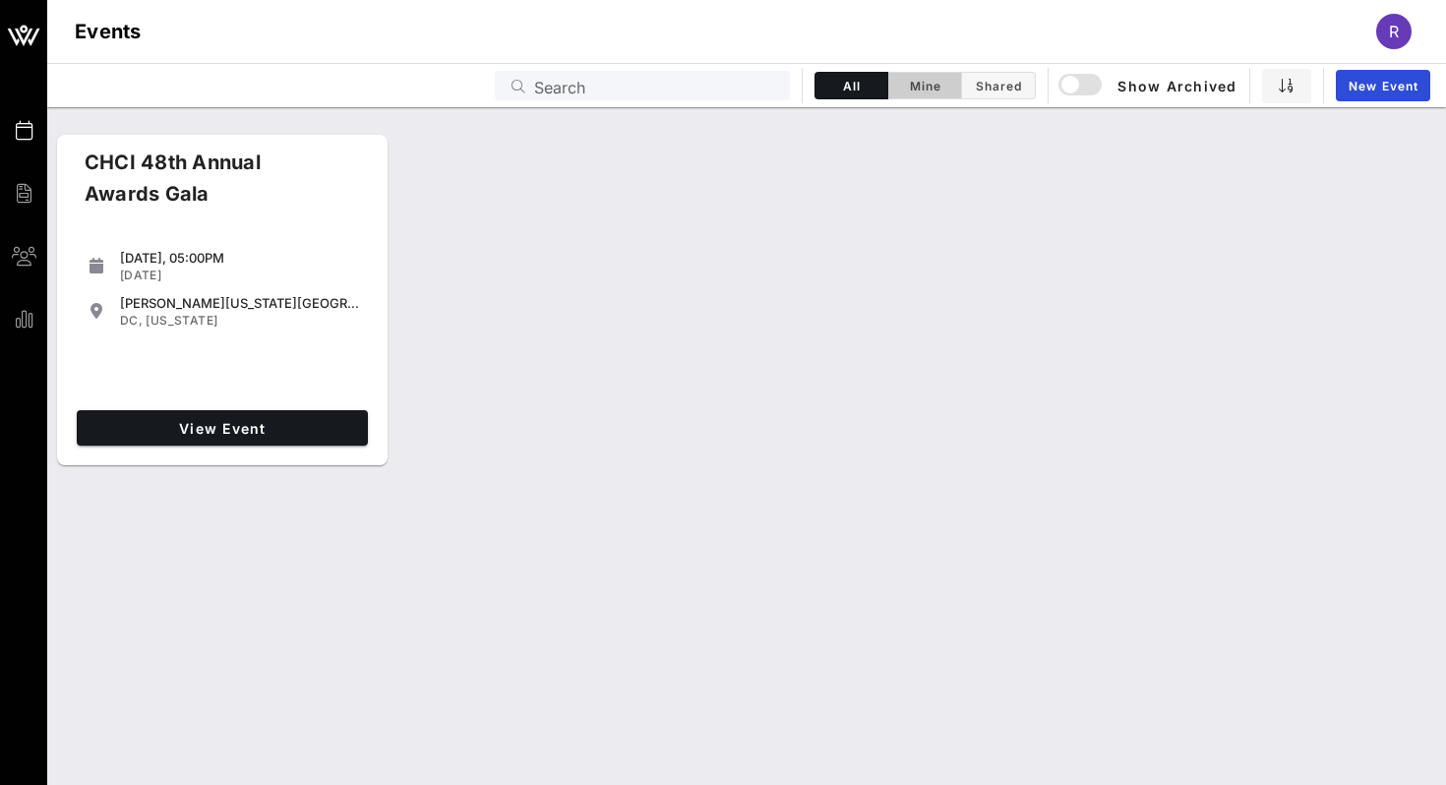
click at [931, 94] on button "Mine" at bounding box center [926, 86] width 74 height 28
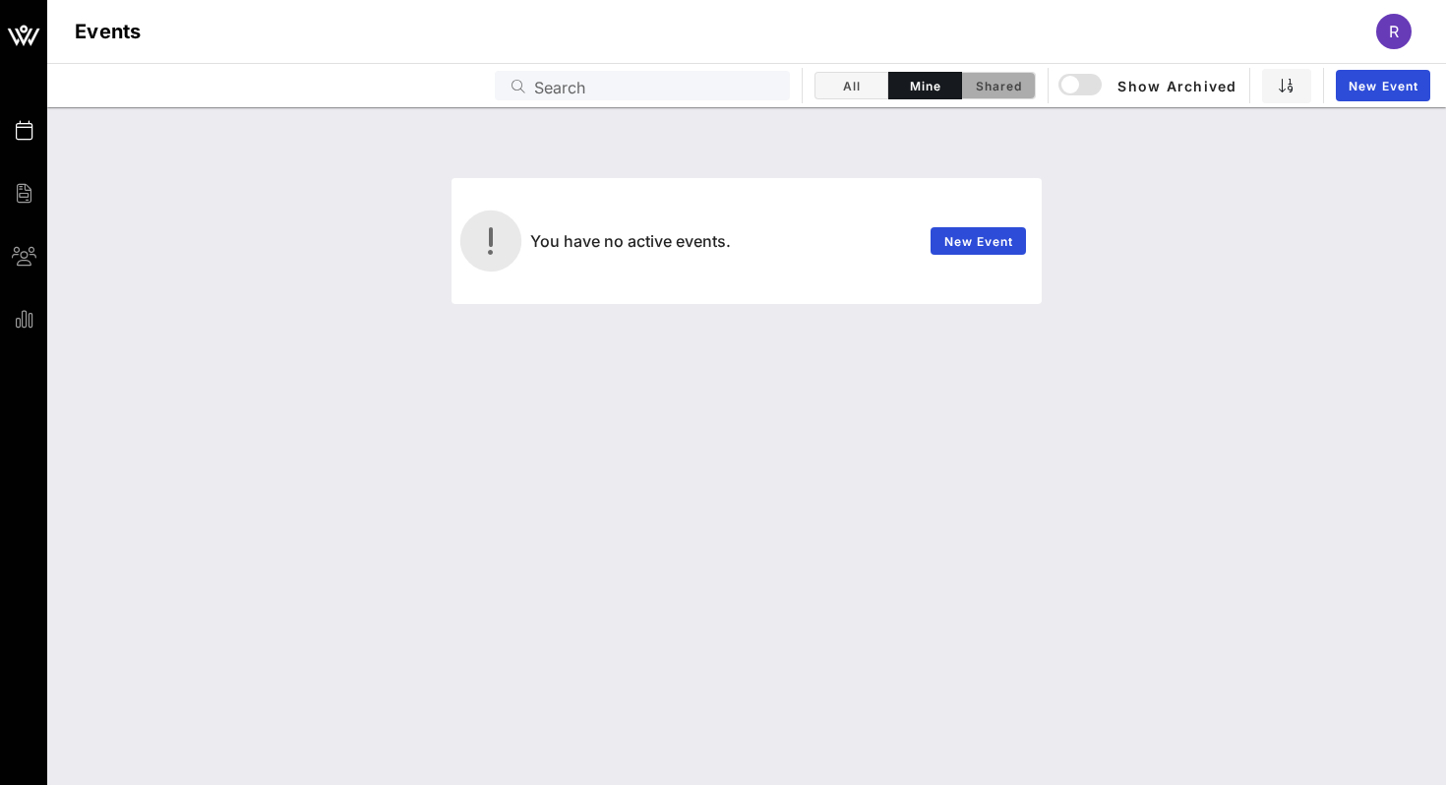
click at [981, 90] on span "Shared" at bounding box center [998, 86] width 49 height 15
